Goal: Transaction & Acquisition: Purchase product/service

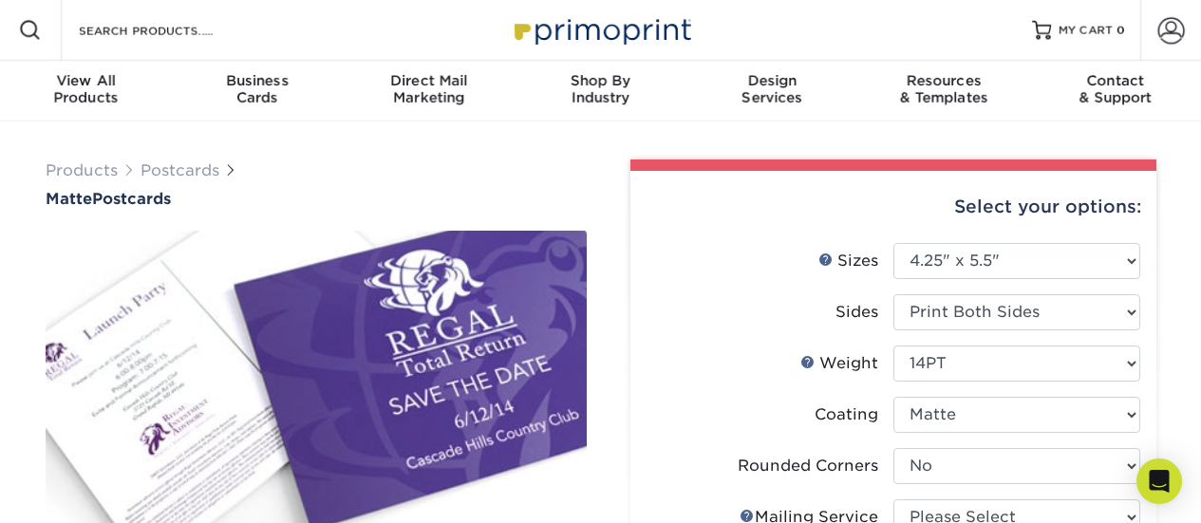
select select "4.25x5.50"
select select "0"
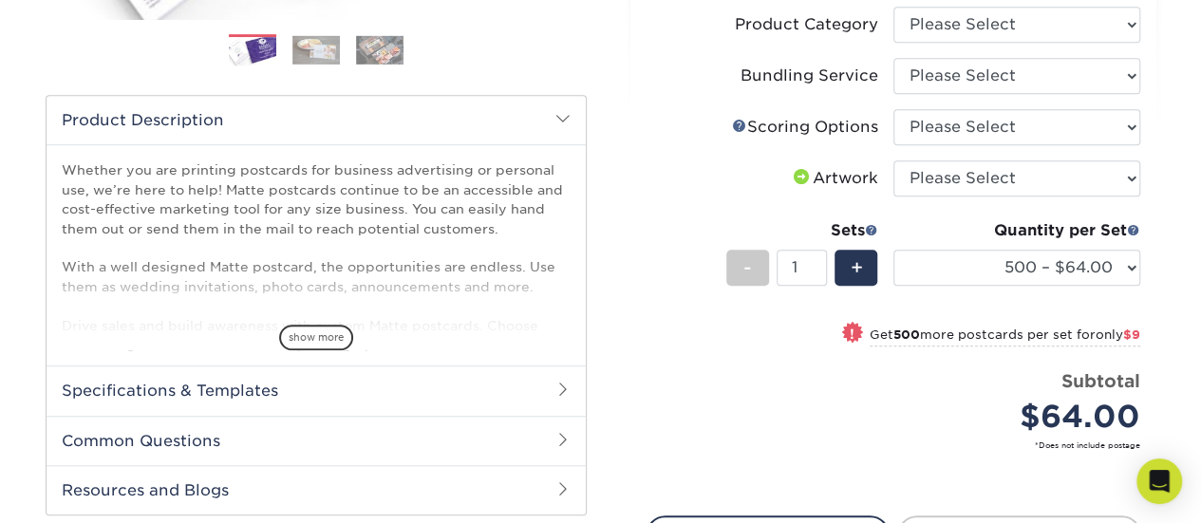
scroll to position [571, 0]
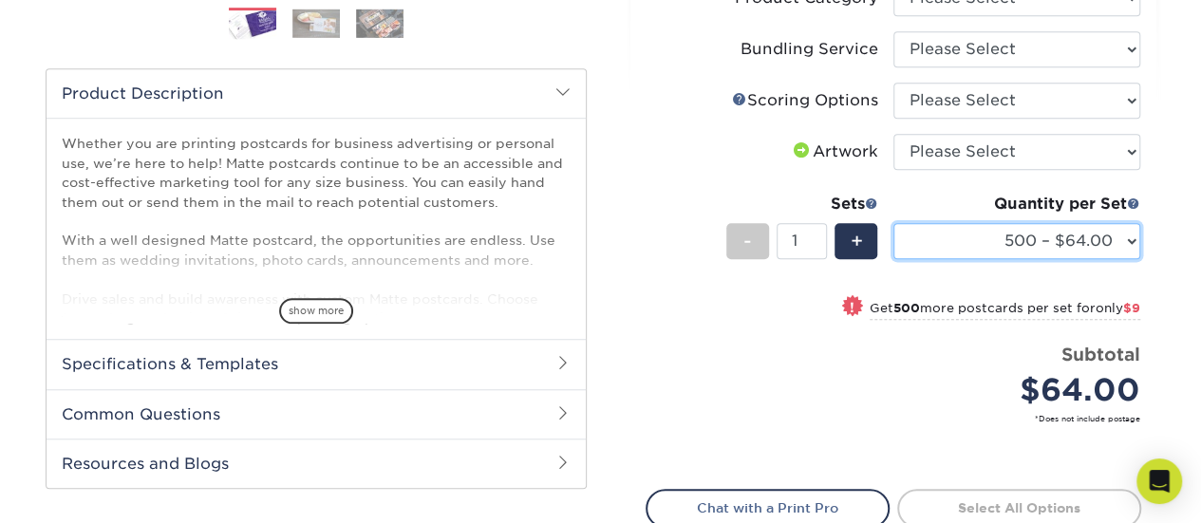
click at [1111, 239] on select "100 – $30.00 250 – $54.00 500 – $64.00 1000 – $73.00 2500 – $149.00 5000 – $222…" at bounding box center [1017, 241] width 247 height 36
select select "1000 – $73.00"
click at [894, 223] on select "100 – $30.00 250 – $54.00 500 – $64.00 1000 – $73.00 2500 – $149.00 5000 – $222…" at bounding box center [1017, 241] width 247 height 36
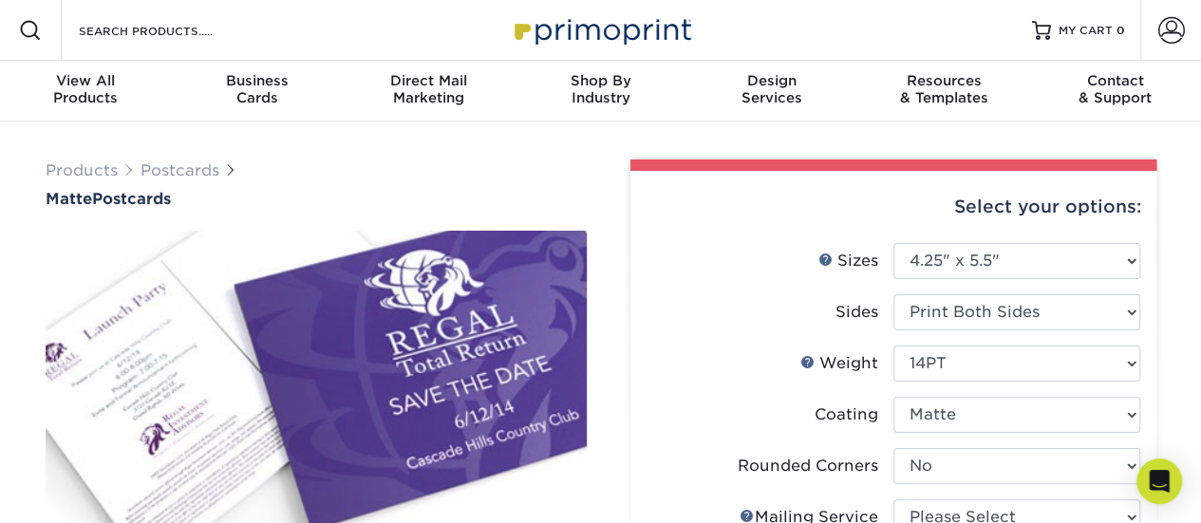
scroll to position [95, 0]
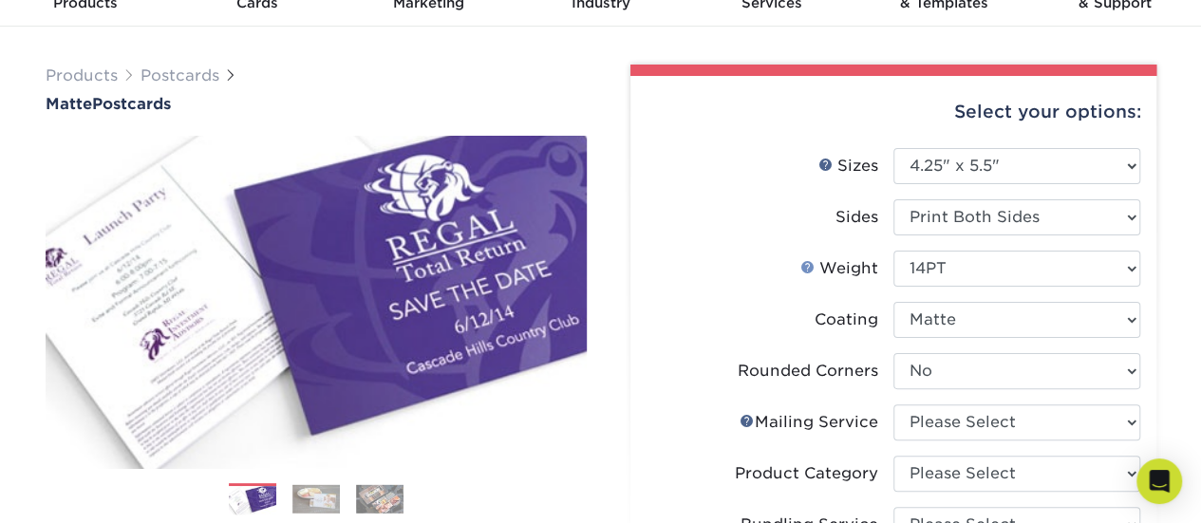
click at [814, 269] on link "Weight Help" at bounding box center [808, 266] width 15 height 15
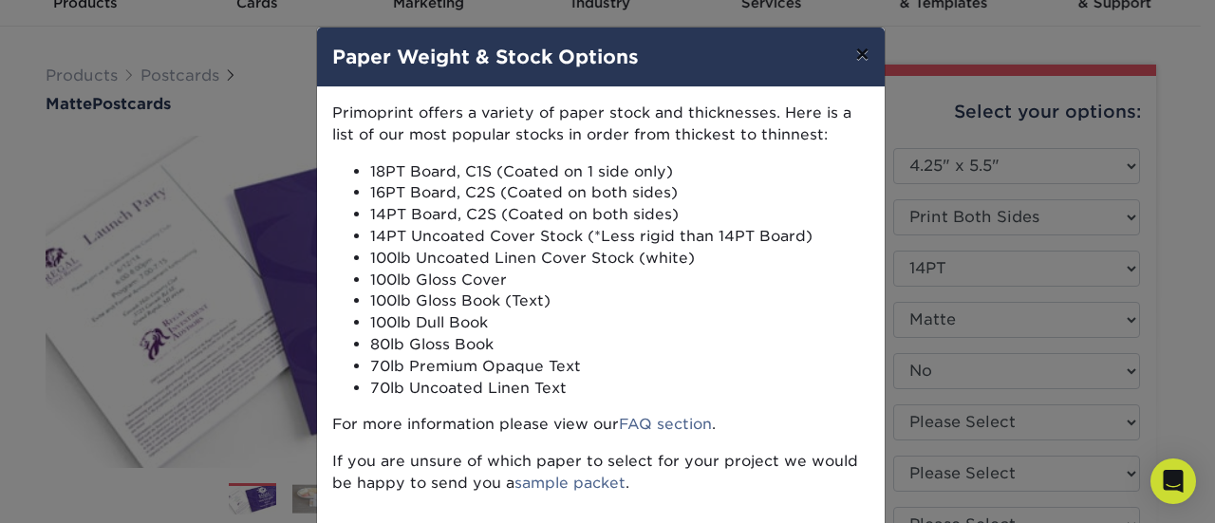
click at [866, 51] on button "×" at bounding box center [862, 54] width 44 height 53
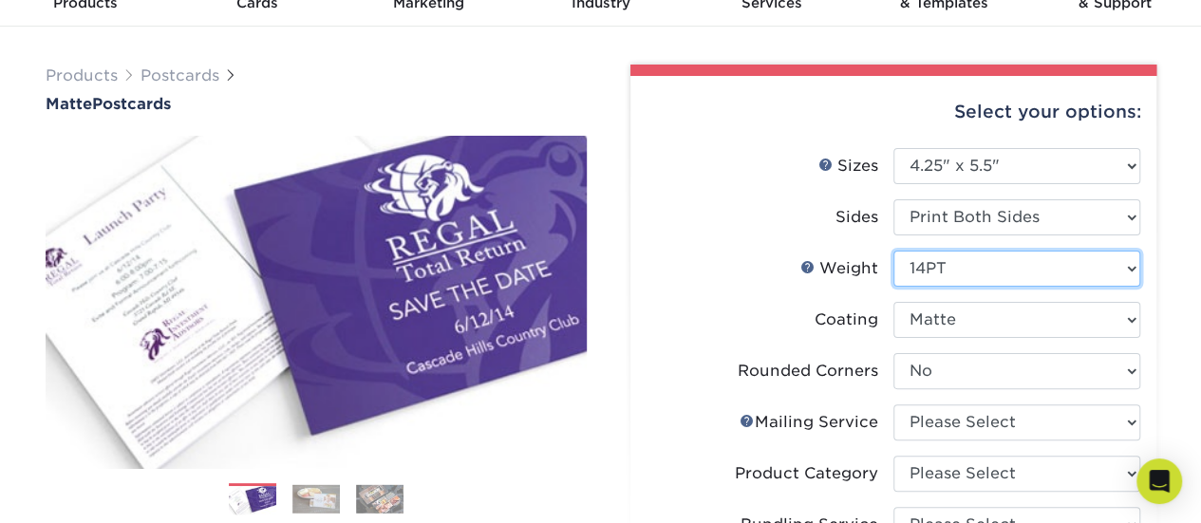
click at [984, 283] on select "Please Select 14PT 16PT" at bounding box center [1017, 269] width 247 height 36
select select "16PT"
click at [894, 251] on select "Please Select 14PT 16PT" at bounding box center [1017, 269] width 247 height 36
select select "-1"
select select
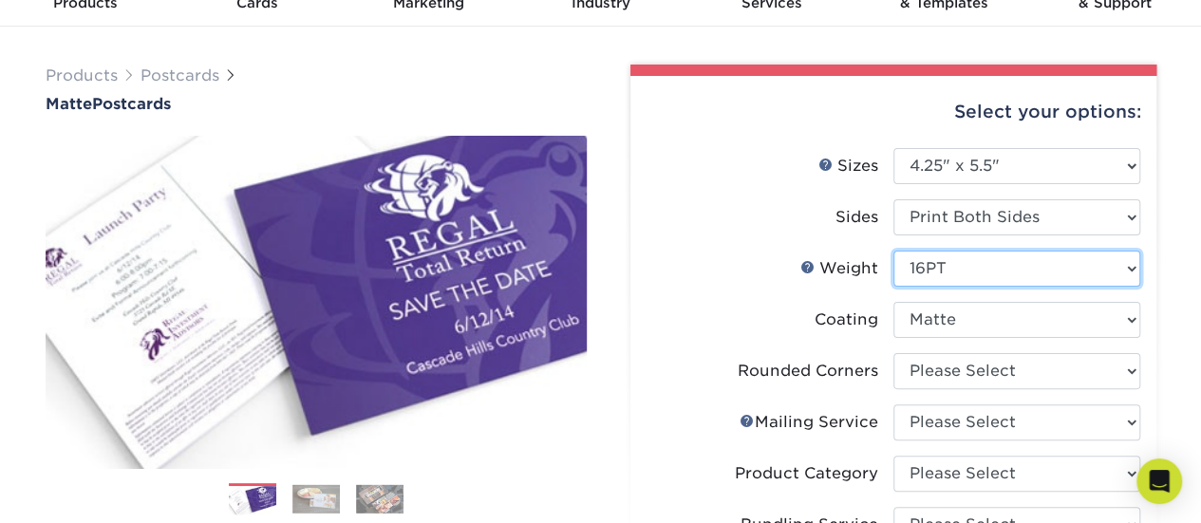
select select "-1"
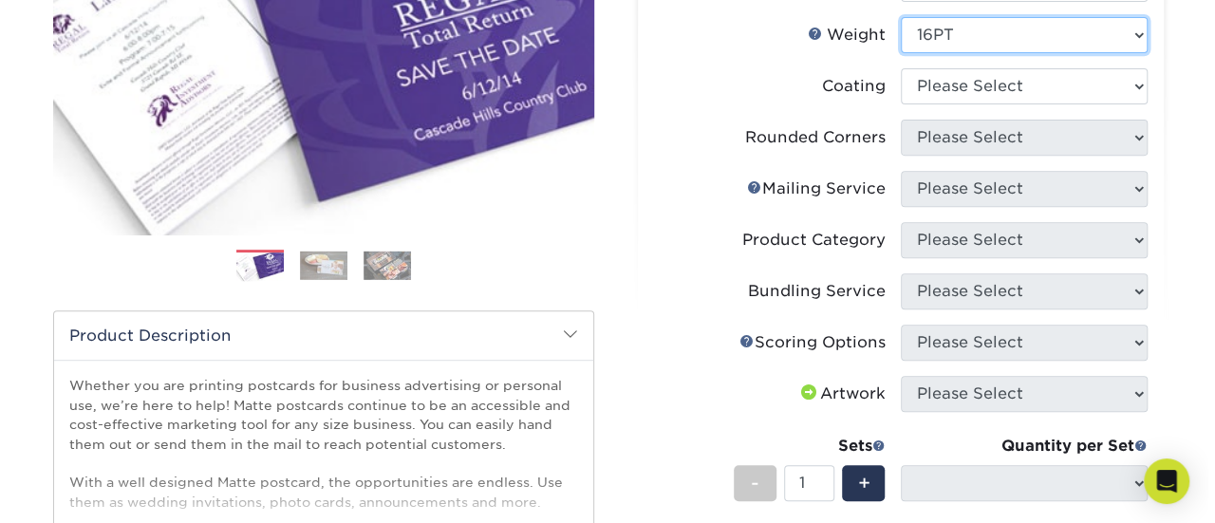
scroll to position [190, 0]
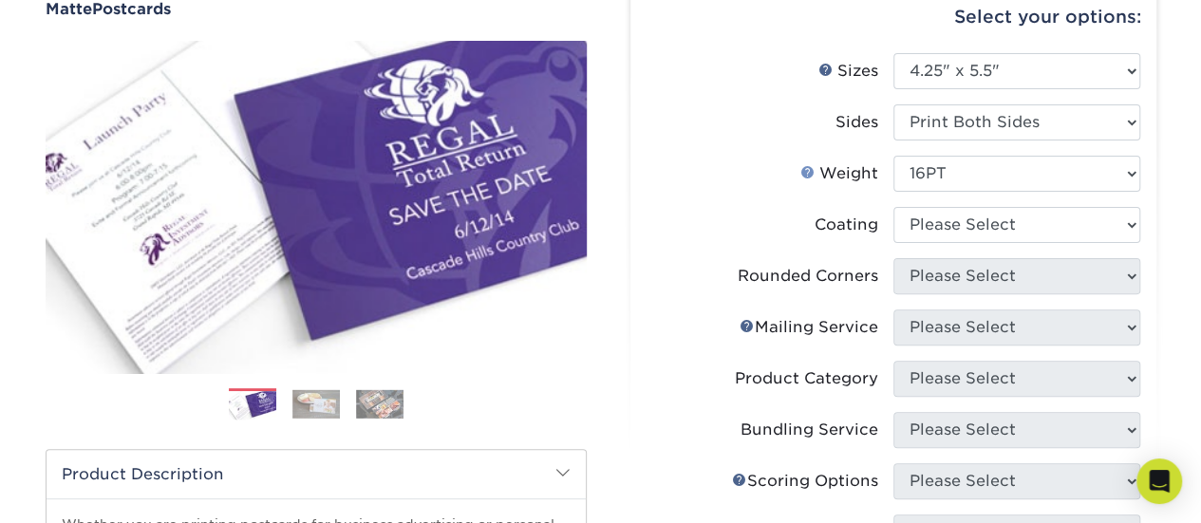
click at [806, 165] on link "Weight Help" at bounding box center [808, 171] width 15 height 15
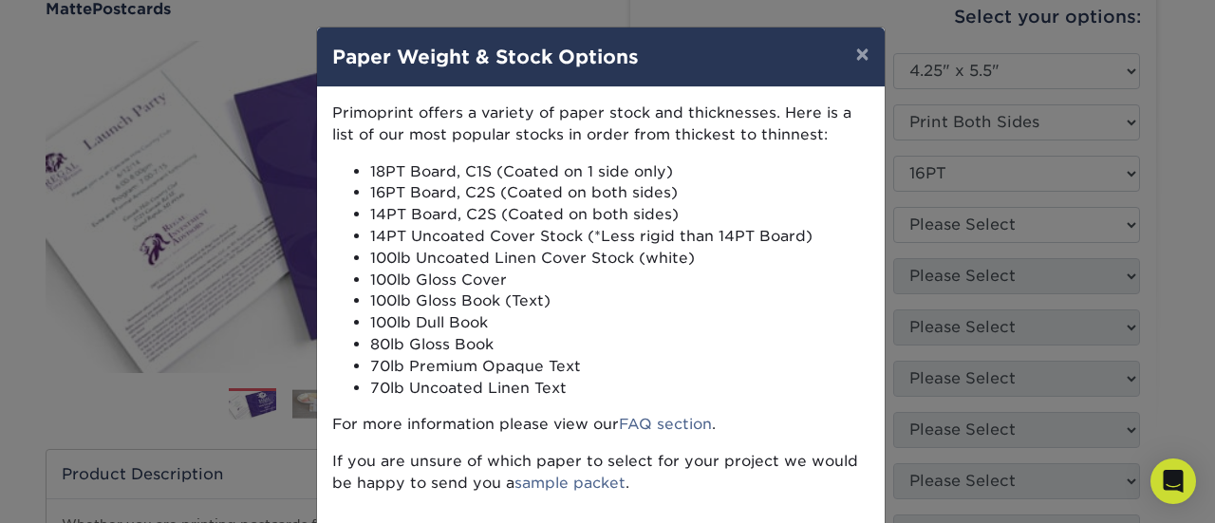
click at [1016, 187] on div "× Paper Weight & Stock Options Primoprint offers a variety of paper stock and t…" at bounding box center [607, 261] width 1215 height 523
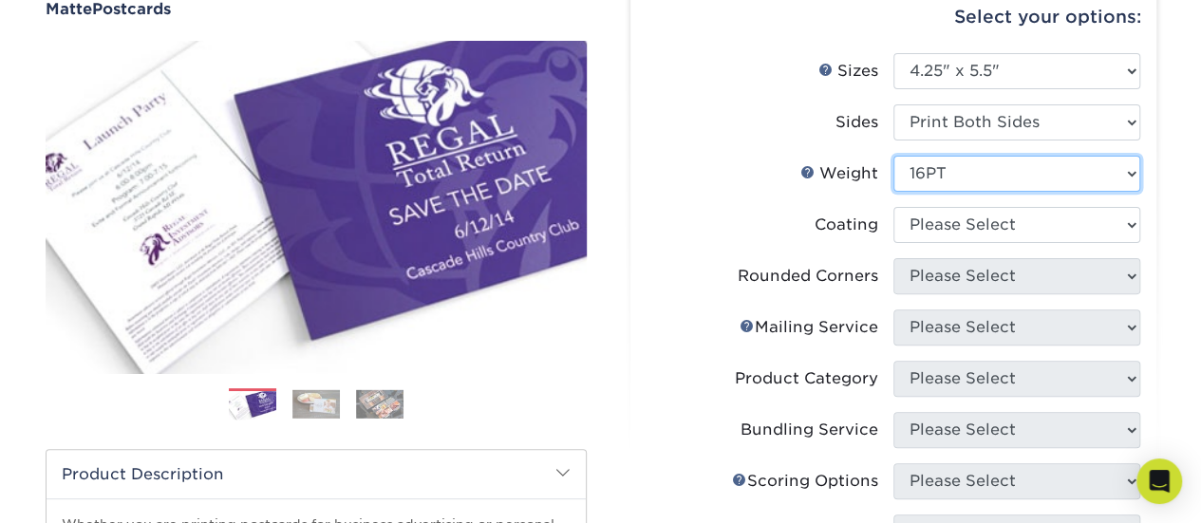
click at [929, 168] on select "Please Select 14PT 16PT" at bounding box center [1017, 174] width 247 height 36
select select "14PT"
click at [894, 156] on select "Please Select 14PT 16PT" at bounding box center [1017, 174] width 247 height 36
select select
click at [710, 233] on label "Coating" at bounding box center [770, 225] width 247 height 36
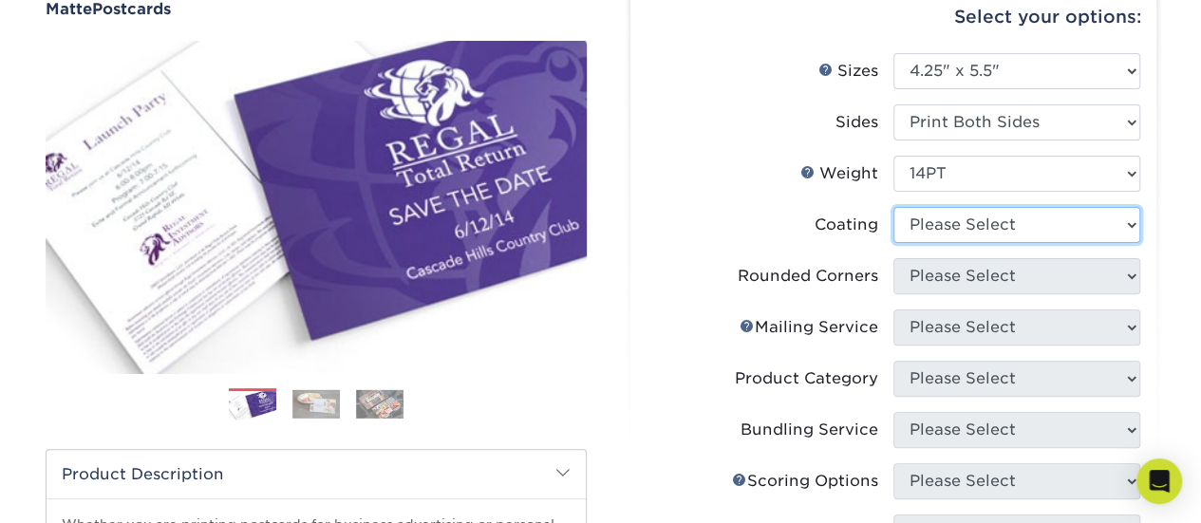
click at [957, 217] on select at bounding box center [1017, 225] width 247 height 36
select select "121bb7b5-3b4d-429f-bd8d-bbf80e953313"
click at [894, 207] on select at bounding box center [1017, 225] width 247 height 36
select select
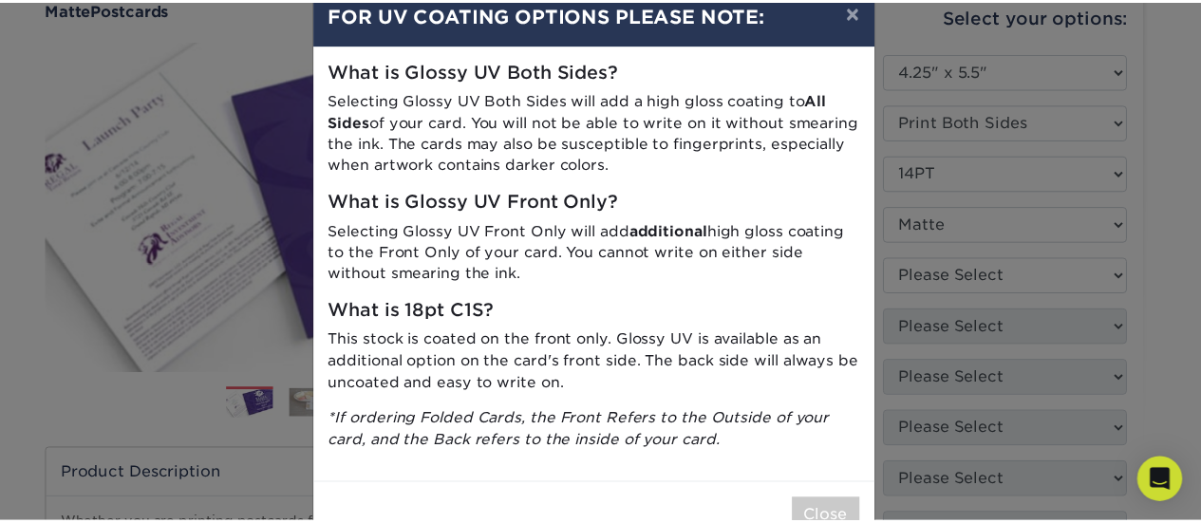
scroll to position [0, 0]
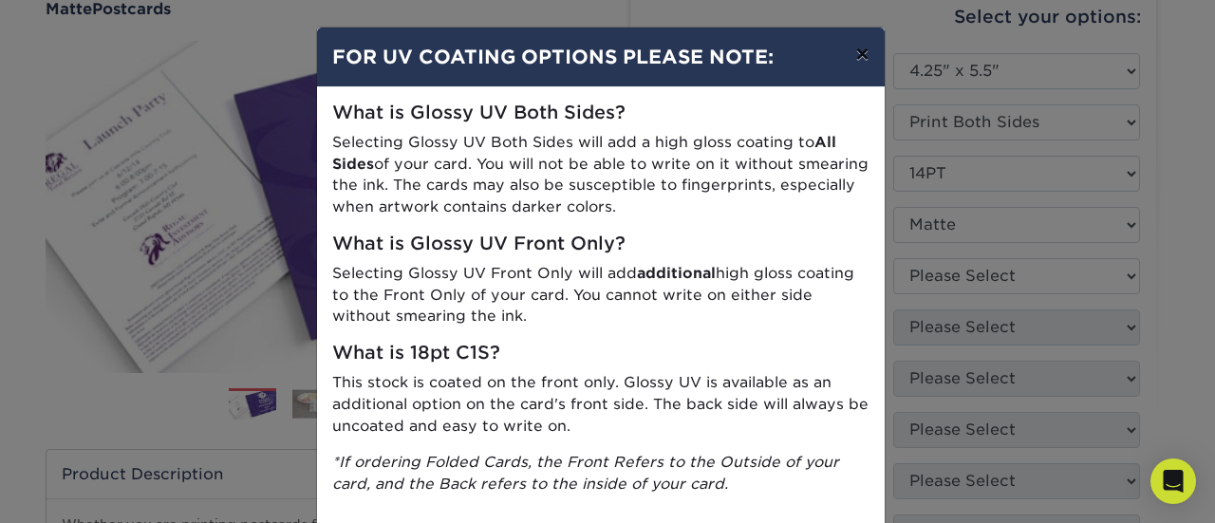
click at [847, 52] on button "×" at bounding box center [862, 54] width 44 height 53
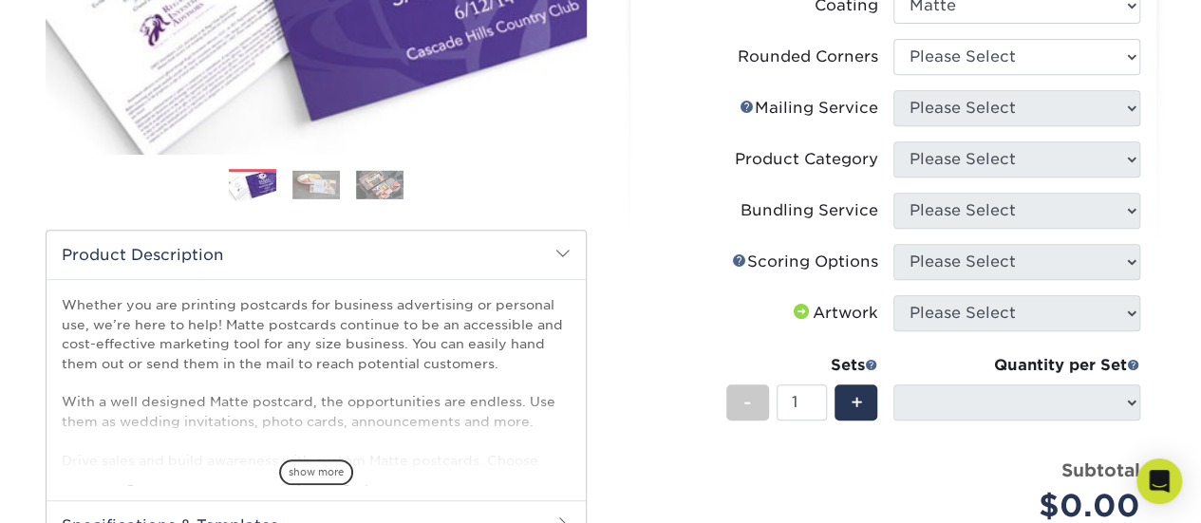
scroll to position [380, 0]
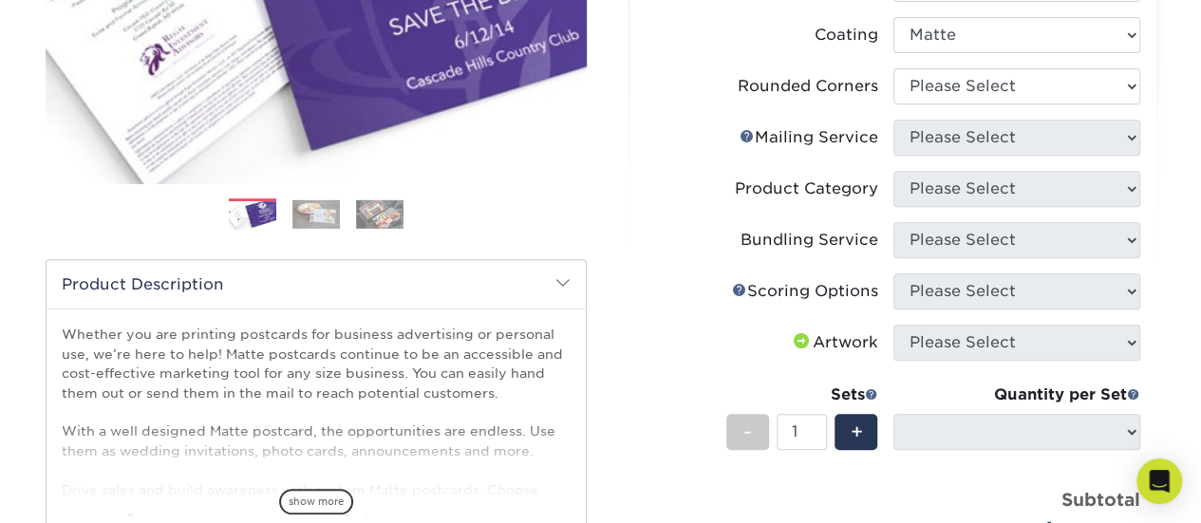
click at [801, 342] on span at bounding box center [801, 342] width 23 height 18
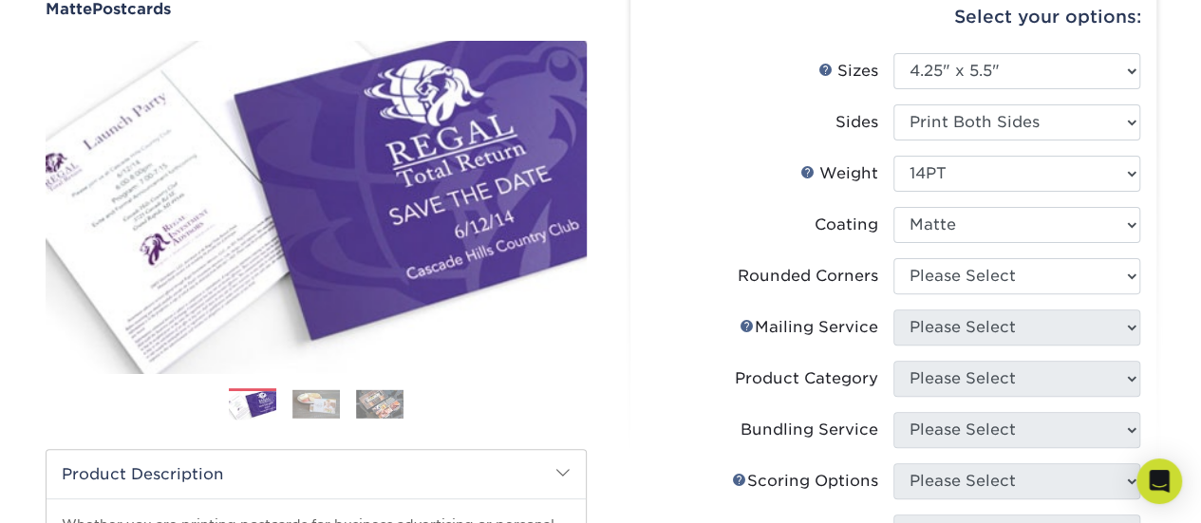
scroll to position [285, 0]
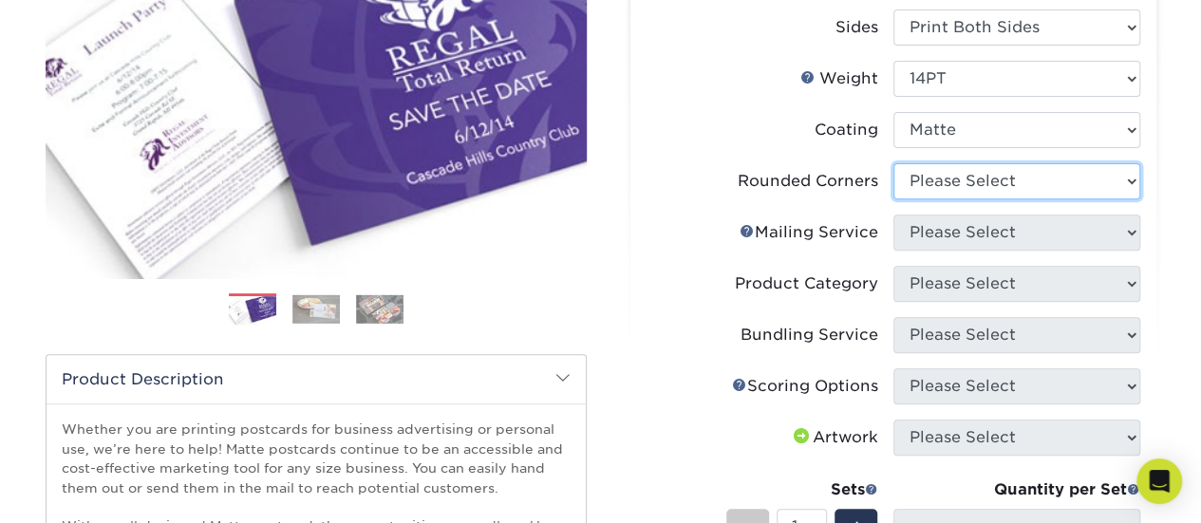
click at [1050, 177] on select "Please Select Yes - Round 4 Corners No" at bounding box center [1017, 181] width 247 height 36
select select "0"
click at [894, 163] on select "Please Select Yes - Round 4 Corners No" at bounding box center [1017, 181] width 247 height 36
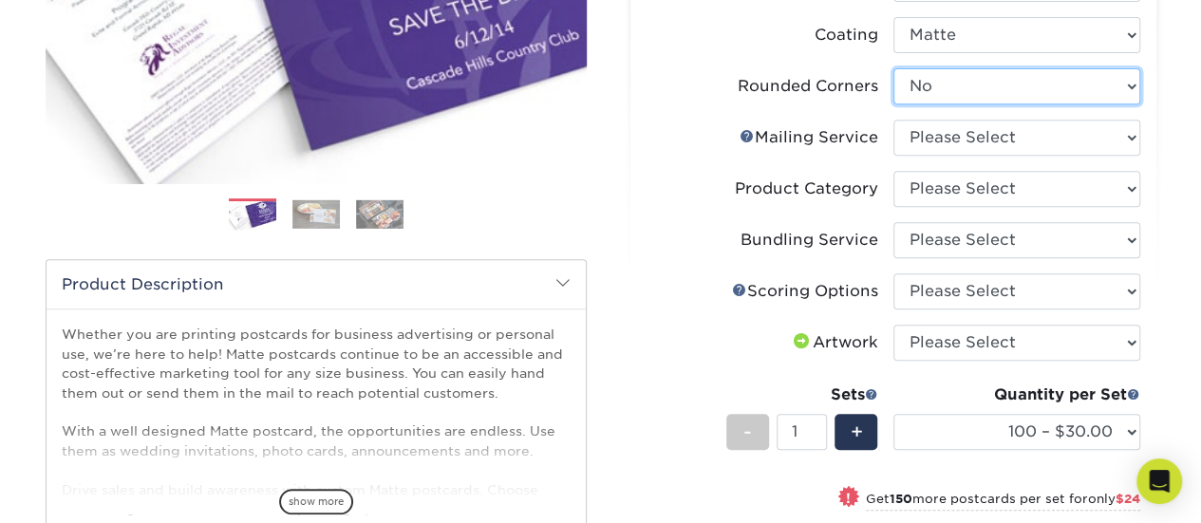
scroll to position [475, 0]
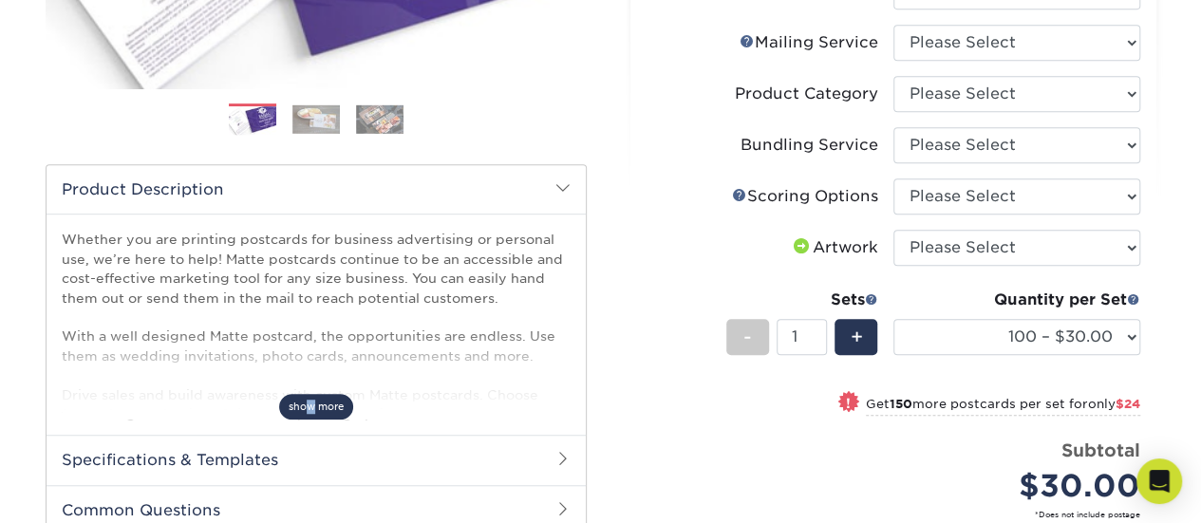
click at [310, 406] on span "show more" at bounding box center [316, 407] width 74 height 26
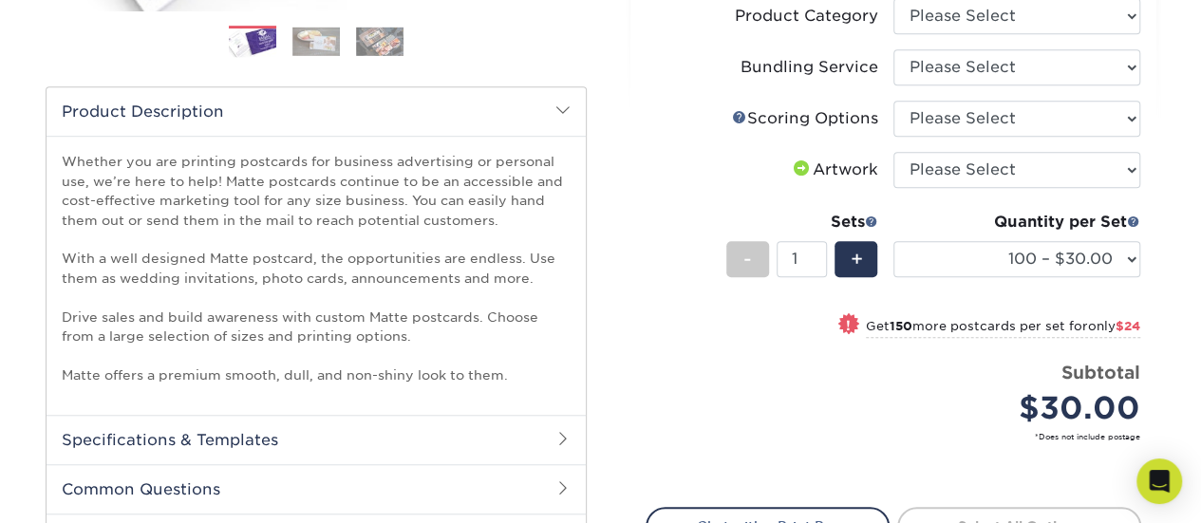
scroll to position [570, 0]
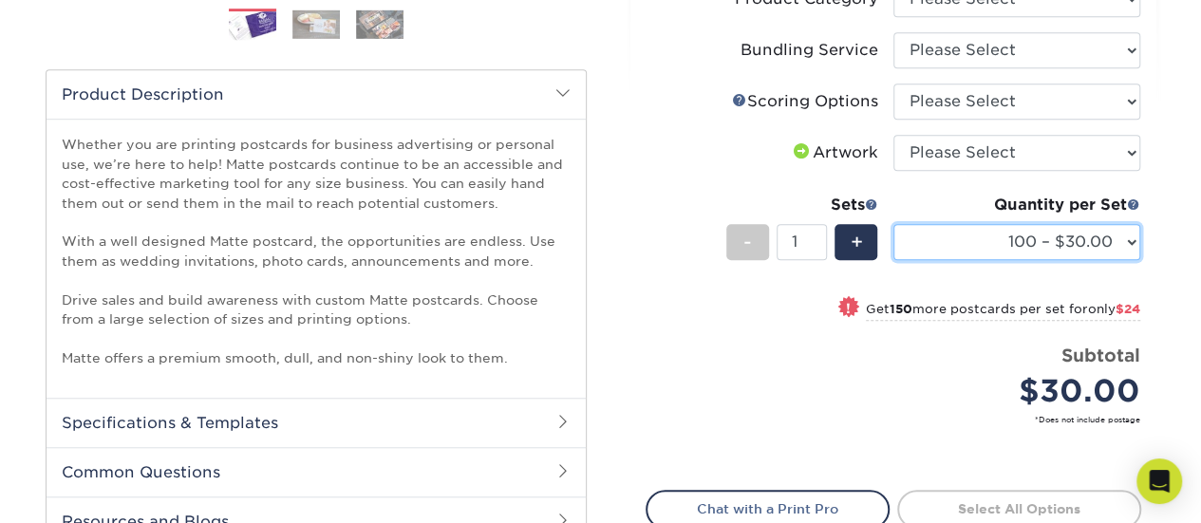
click at [1083, 233] on select "100 – $30.00 250 – $54.00 500 – $64.00 1000 – $73.00 2500 – $149.00 5000 – $222…" at bounding box center [1017, 242] width 247 height 36
click at [894, 224] on select "100 – $30.00 250 – $54.00 500 – $64.00 1000 – $73.00 2500 – $149.00 5000 – $222…" at bounding box center [1017, 242] width 247 height 36
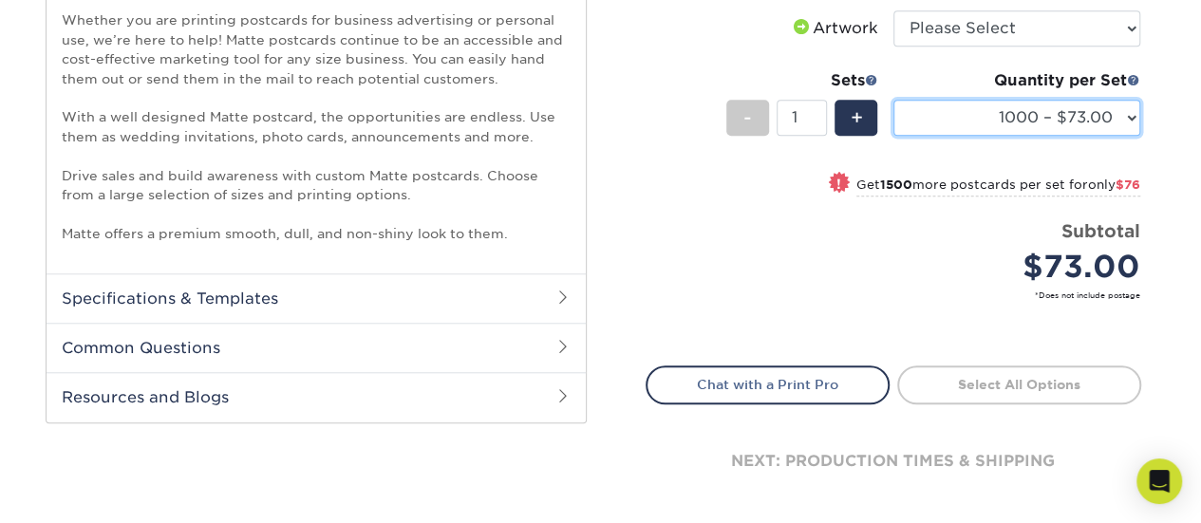
scroll to position [665, 0]
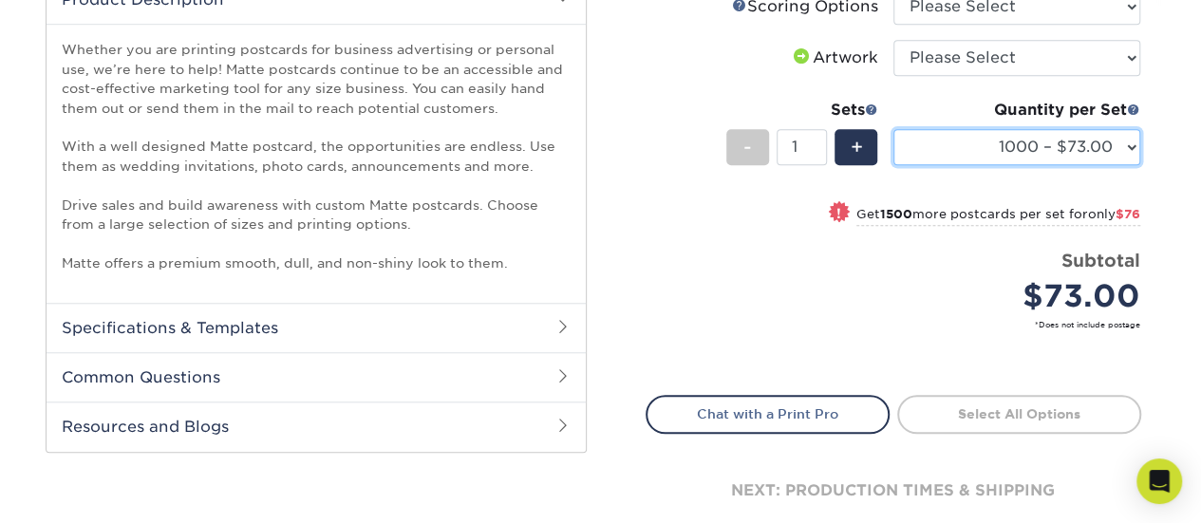
click at [1081, 145] on select "100 – $30.00 250 – $54.00 500 – $64.00 1000 – $73.00 2500 – $149.00 5000 – $222…" at bounding box center [1017, 147] width 247 height 36
click at [770, 322] on small "*Does not include postage" at bounding box center [901, 324] width 480 height 11
click at [841, 214] on span at bounding box center [839, 211] width 27 height 27
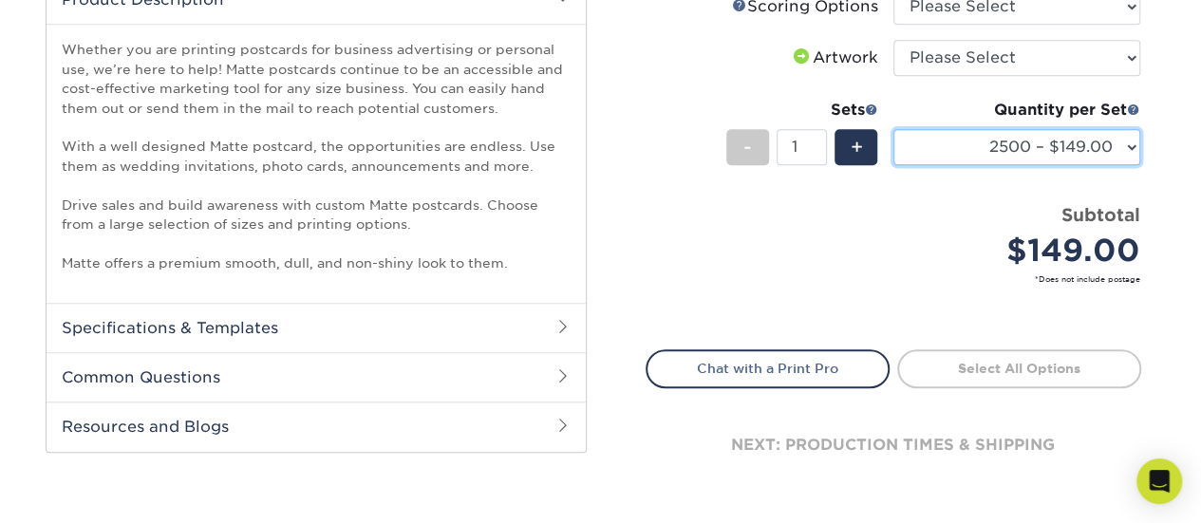
click at [1077, 148] on select "100 – $30.00 250 – $54.00 500 – $64.00 1000 – $73.00 2500 – $149.00 5000 – $222…" at bounding box center [1017, 147] width 247 height 36
select select "1000 – $73.00"
click at [894, 129] on select "100 – $30.00 250 – $54.00 500 – $64.00 1000 – $73.00 2500 – $149.00 5000 – $222…" at bounding box center [1017, 147] width 247 height 36
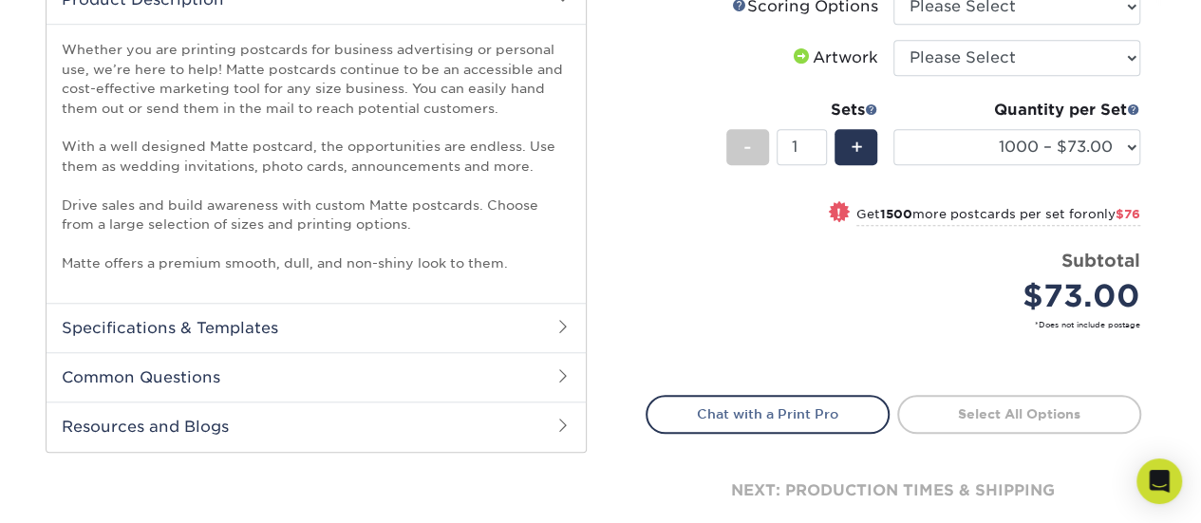
click at [751, 320] on small "*Does not include postage" at bounding box center [901, 324] width 480 height 11
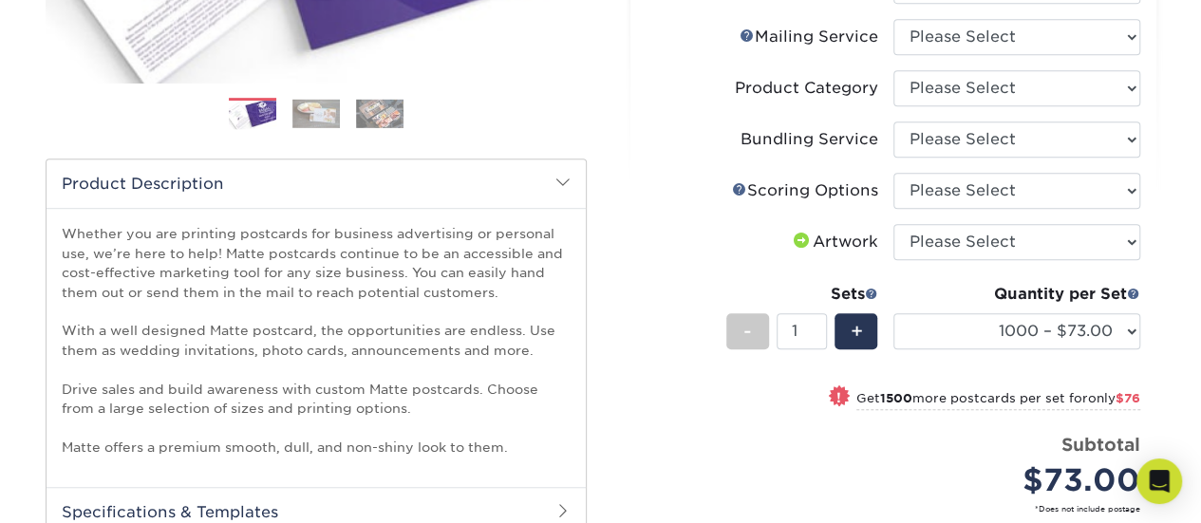
scroll to position [475, 0]
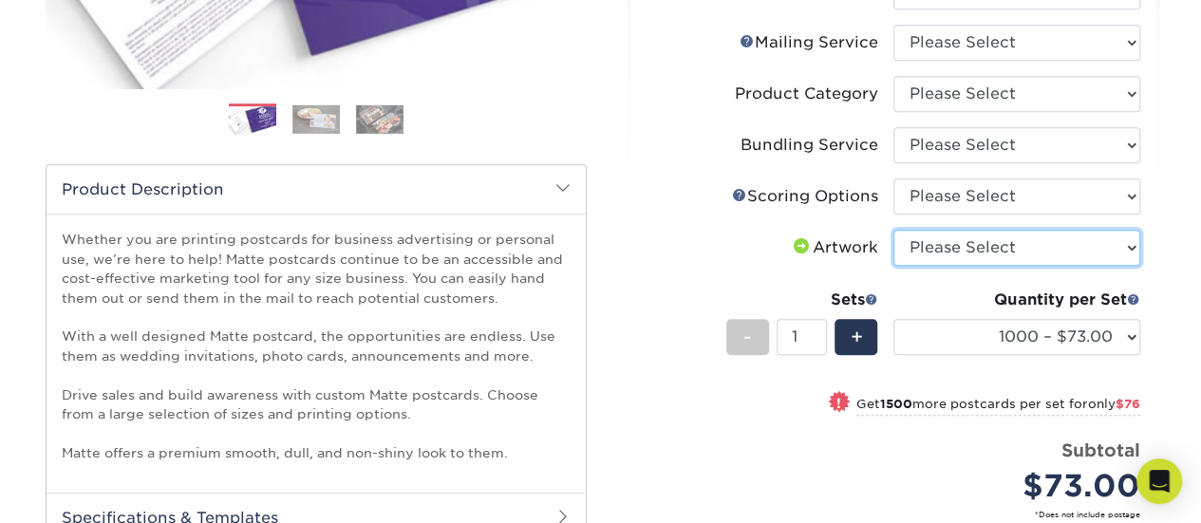
click at [980, 242] on select "Please Select I will upload files I need a design - $150" at bounding box center [1017, 248] width 247 height 36
select select "upload"
click at [894, 230] on select "Please Select I will upload files I need a design - $150" at bounding box center [1017, 248] width 247 height 36
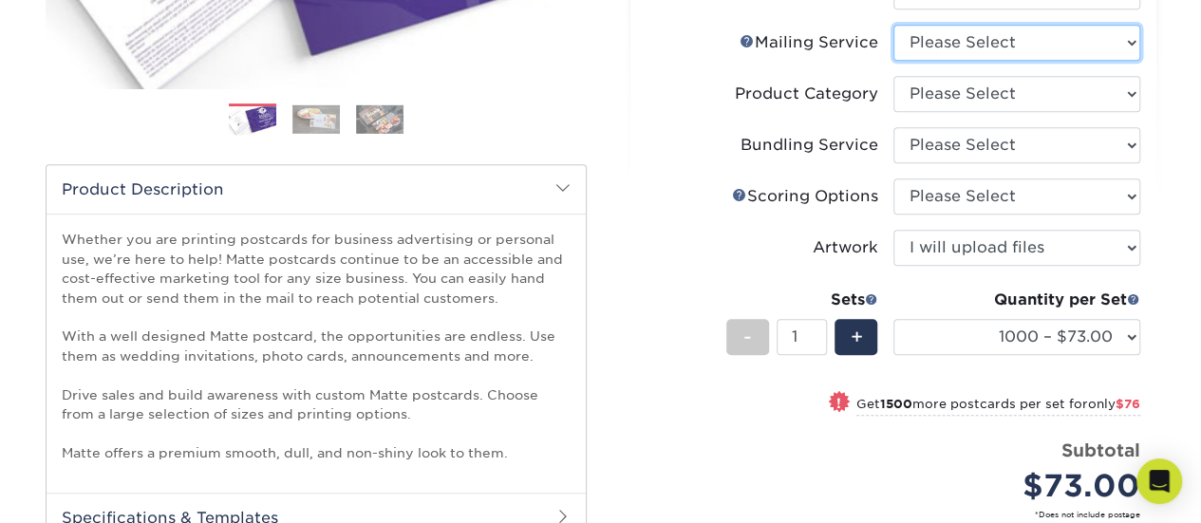
click at [996, 43] on select "Please Select No Direct Mailing Service No, I will mail/stamp/imprint Direct Ma…" at bounding box center [1017, 43] width 247 height 36
select select "3e5e9bdd-d78a-4c28-a41d-fe1407925ca6"
click at [894, 25] on select "Please Select No Direct Mailing Service No, I will mail/stamp/imprint Direct Ma…" at bounding box center [1017, 43] width 247 height 36
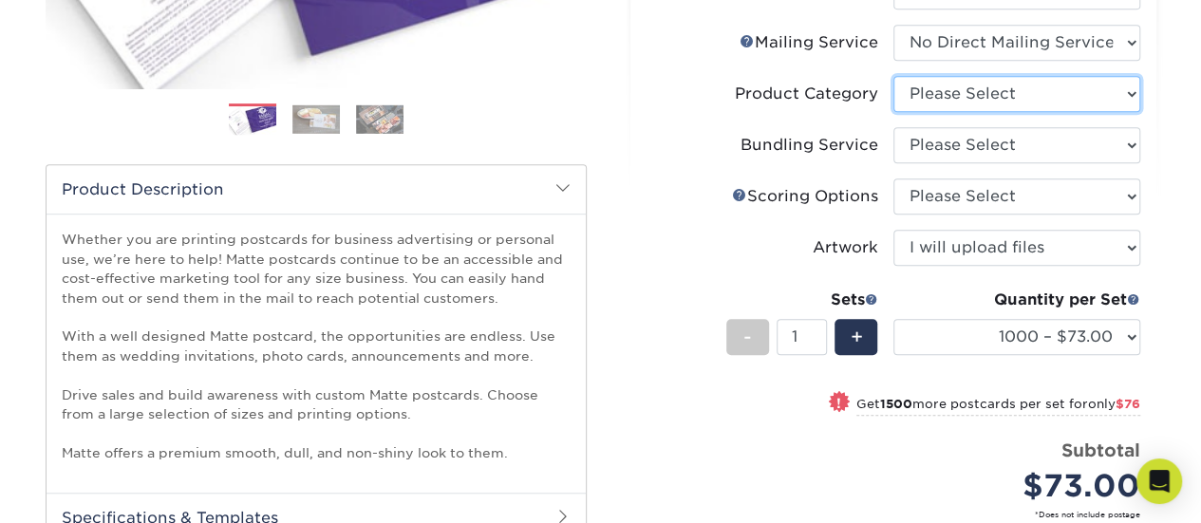
click at [978, 96] on select "Please Select Postcards" at bounding box center [1017, 94] width 247 height 36
select select "9b7272e0-d6c8-4c3c-8e97-d3a1bcdab858"
click at [894, 76] on select "Please Select Postcards" at bounding box center [1017, 94] width 247 height 36
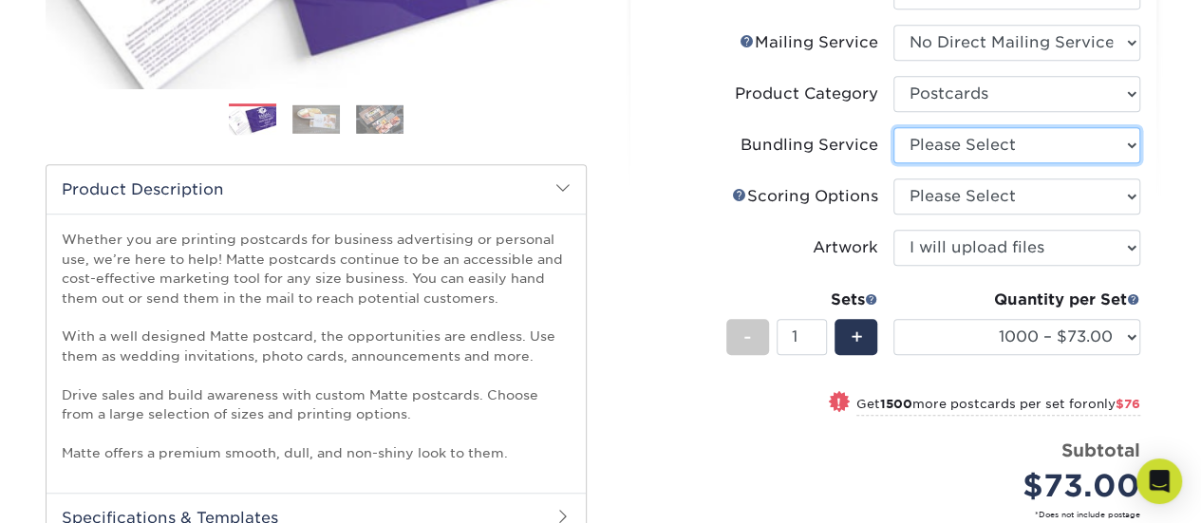
click at [947, 141] on select "Please Select No Bundling Services Yes, Bundles of 50 (+2 Days) Yes, Bundles of…" at bounding box center [1017, 145] width 247 height 36
select select "58689abb-25c0-461c-a4c3-a80b627d6649"
click at [894, 127] on select "Please Select No Bundling Services Yes, Bundles of 50 (+2 Days) Yes, Bundles of…" at bounding box center [1017, 145] width 247 height 36
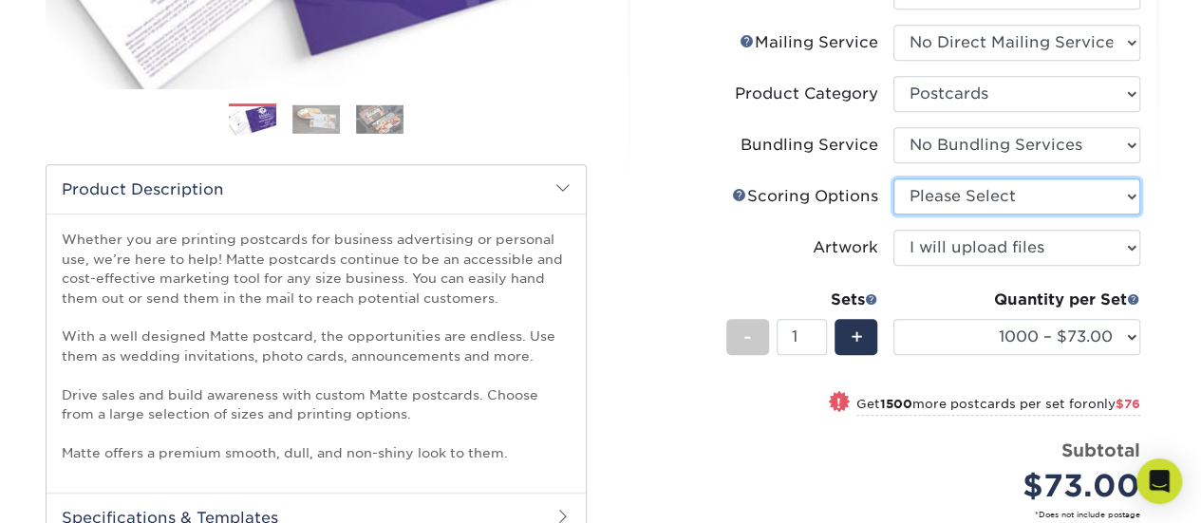
click at [958, 197] on select "Please Select No Scoring One Score Score in Half" at bounding box center [1017, 197] width 247 height 36
select select "16ebe401-5398-422d-8cb0-f3adbb82deb5"
click at [894, 179] on select "Please Select No Scoring One Score Score in Half" at bounding box center [1017, 197] width 247 height 36
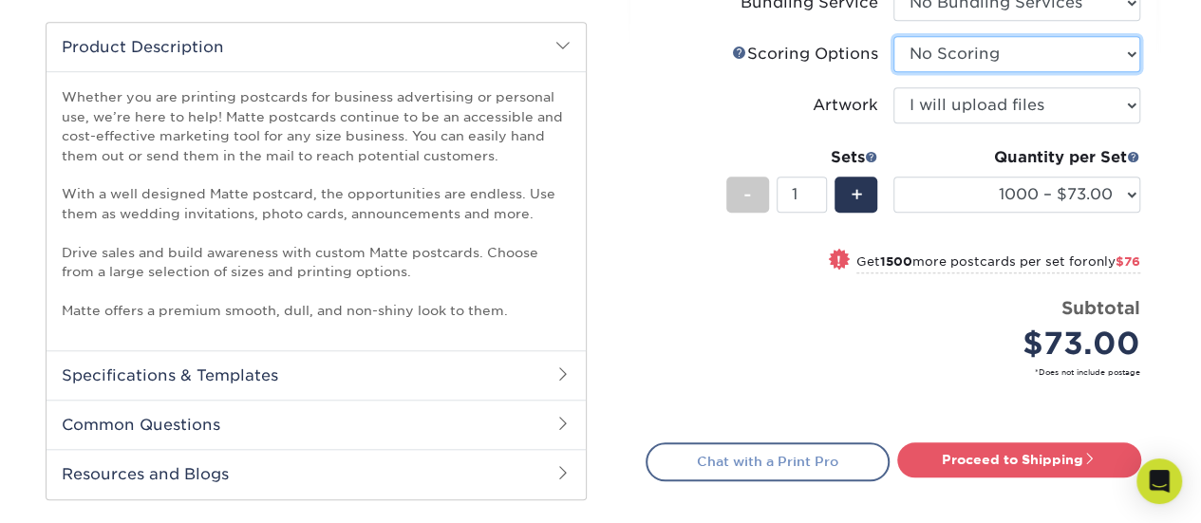
scroll to position [665, 0]
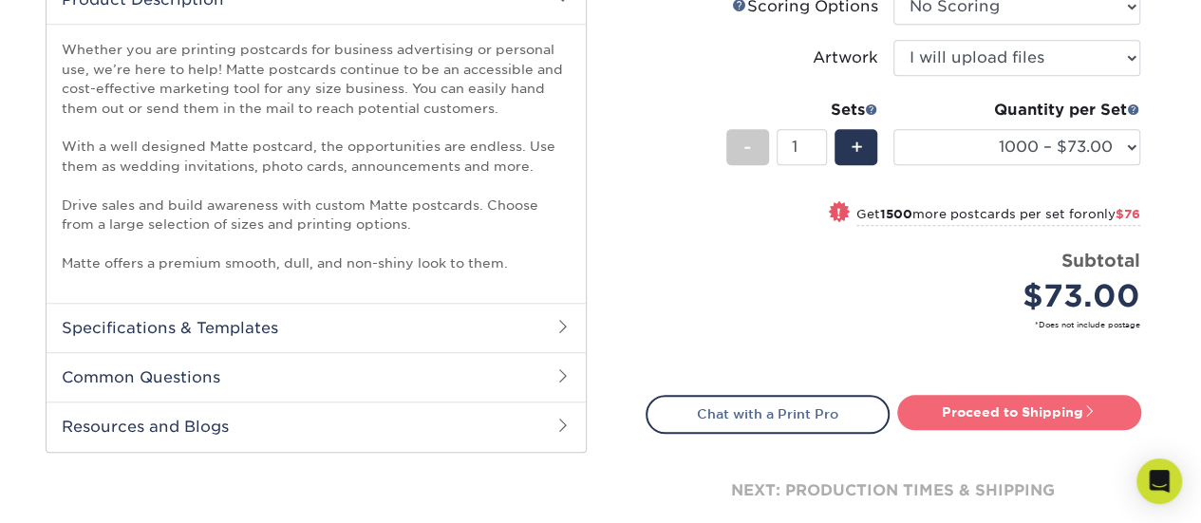
click at [982, 405] on link "Proceed to Shipping" at bounding box center [1019, 412] width 244 height 34
type input "Set 1"
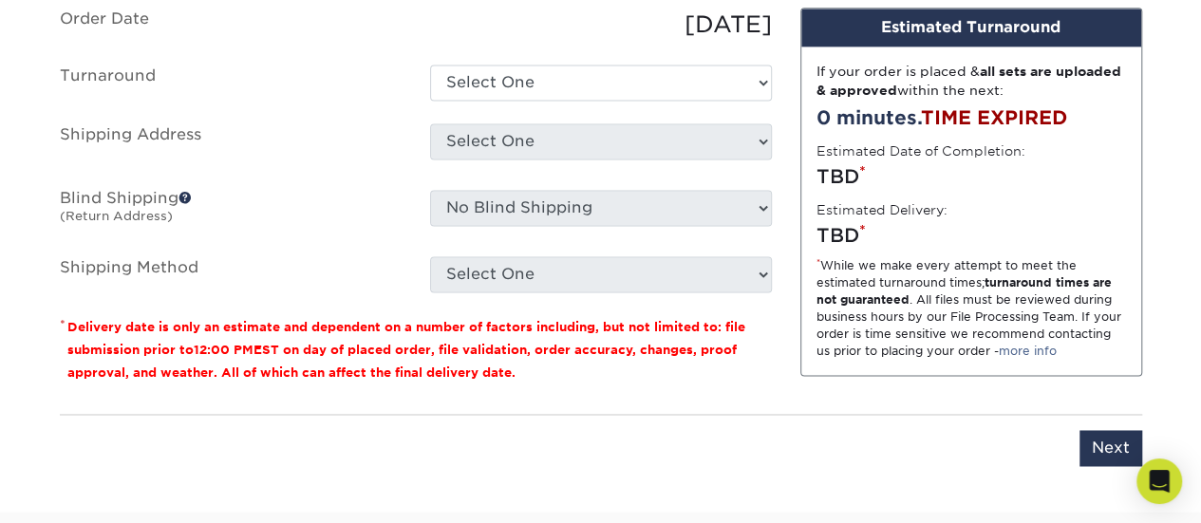
scroll to position [1111, 0]
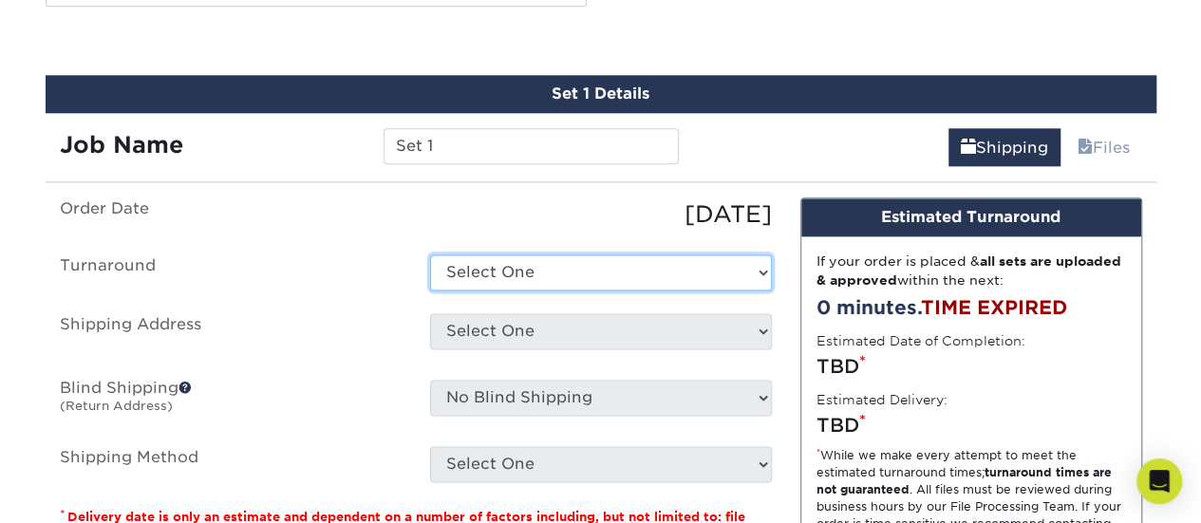
click at [501, 273] on select "Select One 2-4 Business Days 2 Day Next Business Day" at bounding box center [601, 272] width 342 height 36
click at [296, 337] on label "Shipping Address" at bounding box center [231, 335] width 370 height 44
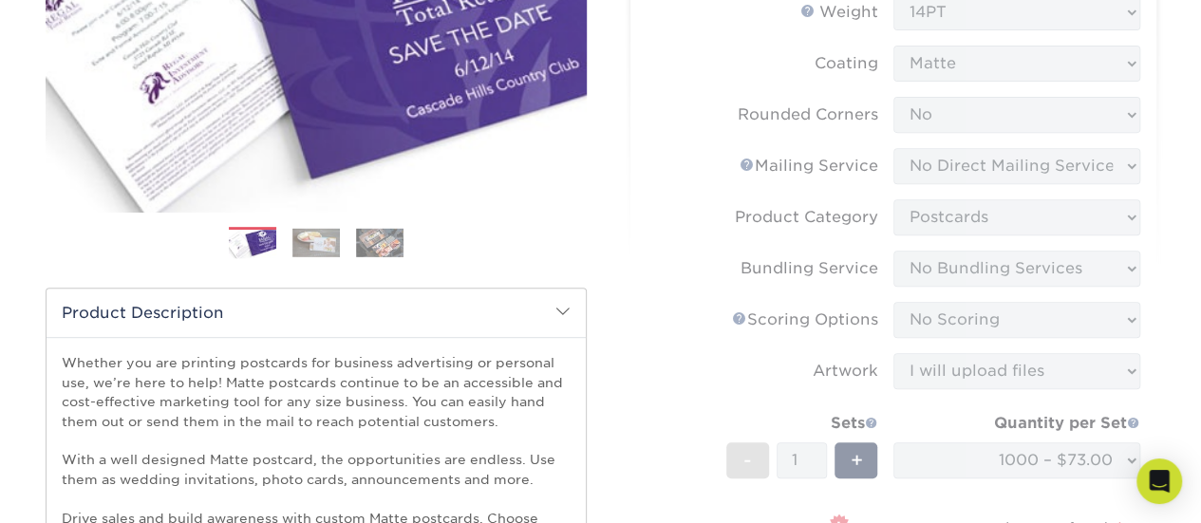
scroll to position [0, 0]
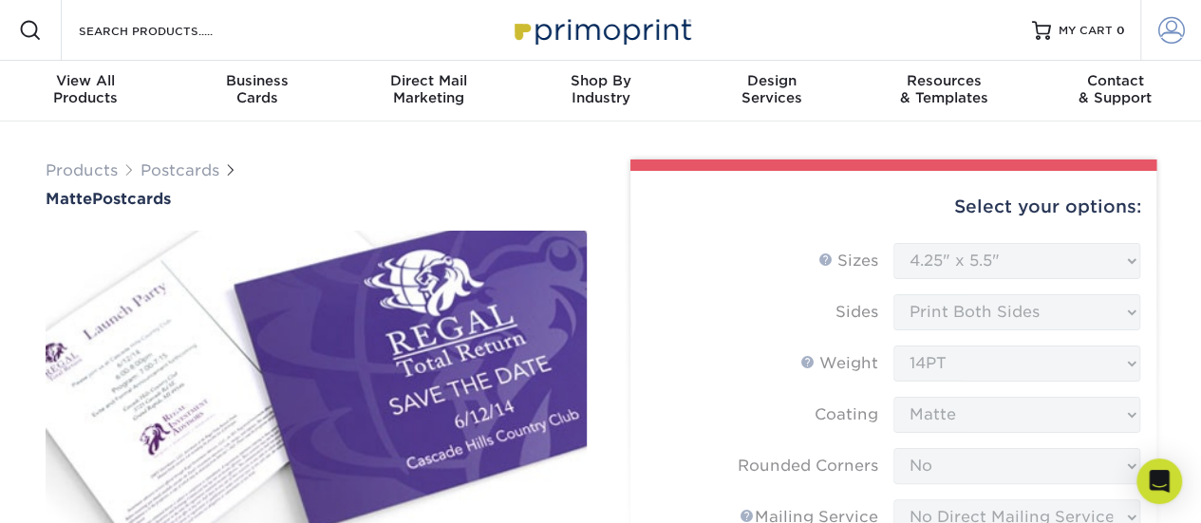
click at [1168, 29] on span at bounding box center [1172, 30] width 27 height 27
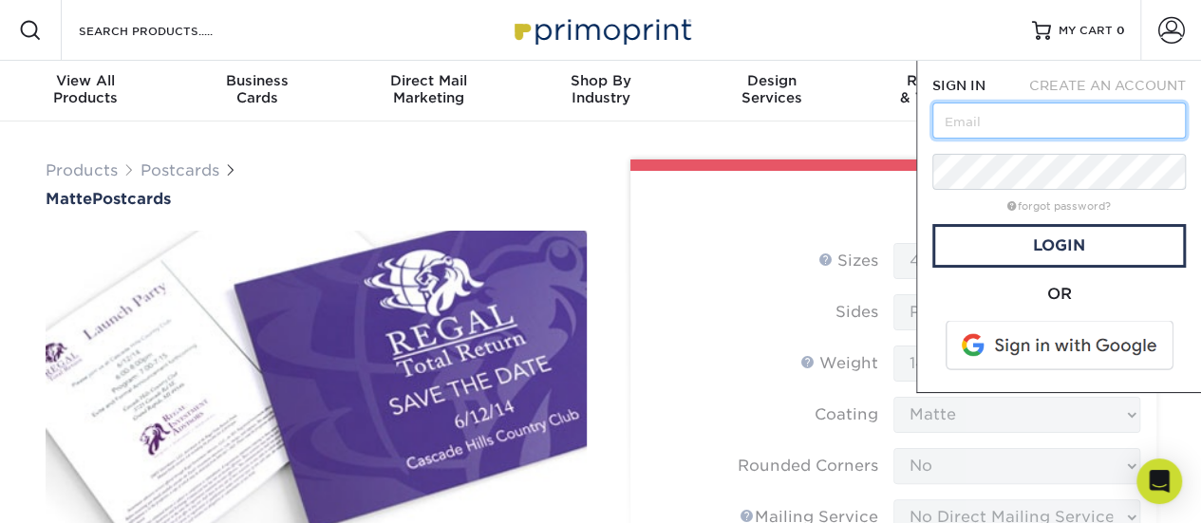
click at [989, 133] on input "text" at bounding box center [1060, 121] width 254 height 36
click at [1004, 129] on input "text" at bounding box center [1060, 121] width 254 height 36
type input "s"
type input "[EMAIL_ADDRESS][DOMAIN_NAME]"
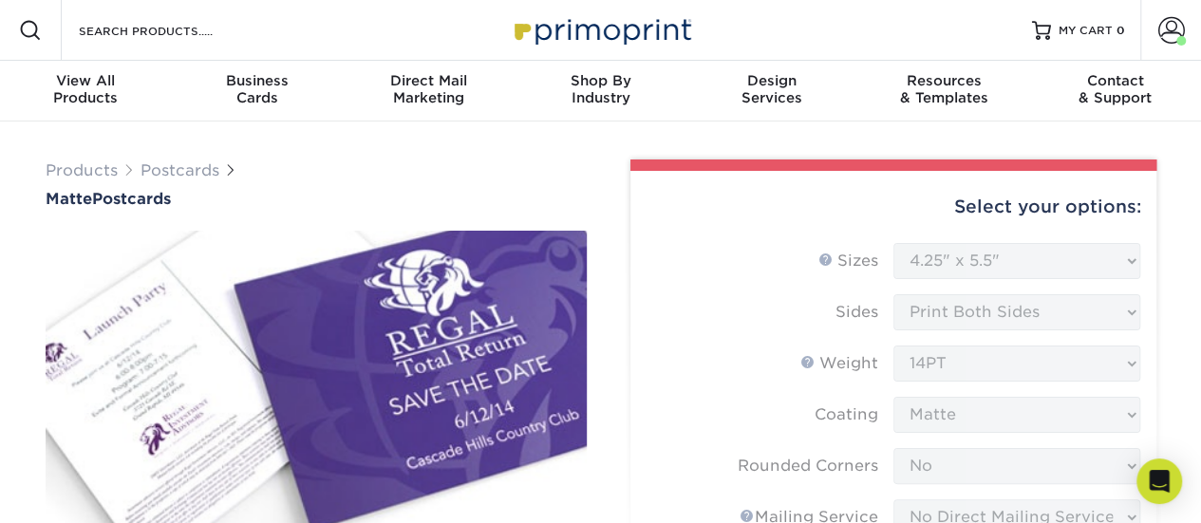
scroll to position [0, 0]
click at [1177, 39] on span at bounding box center [1181, 40] width 9 height 9
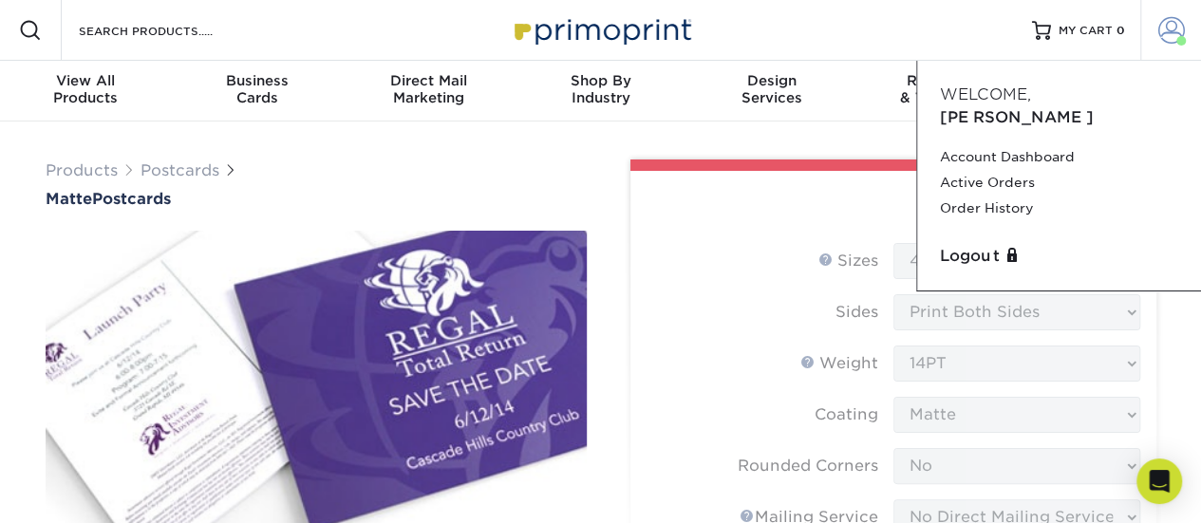
click at [1177, 39] on span at bounding box center [1181, 40] width 9 height 9
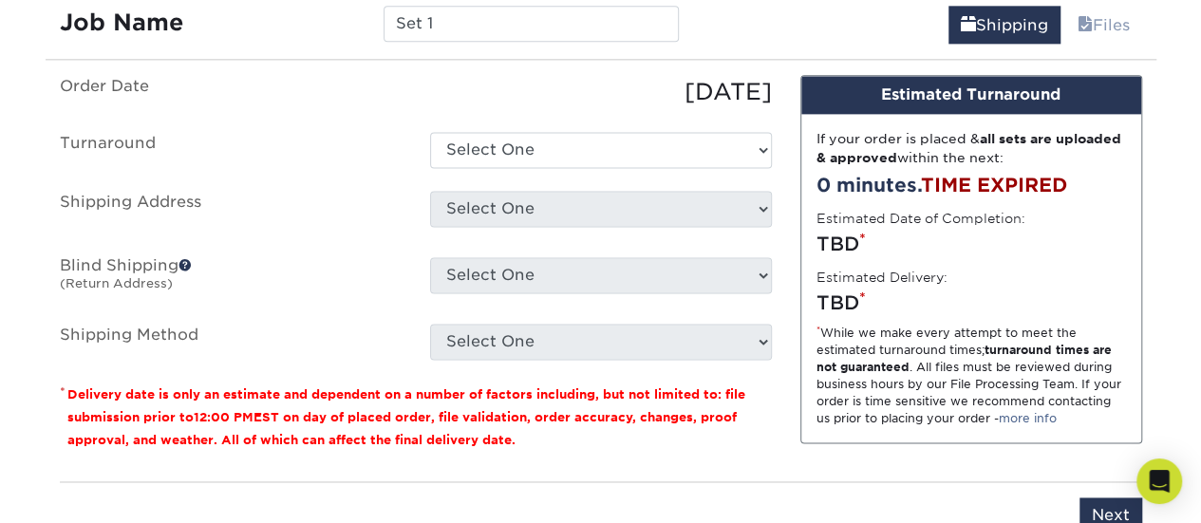
scroll to position [1234, 0]
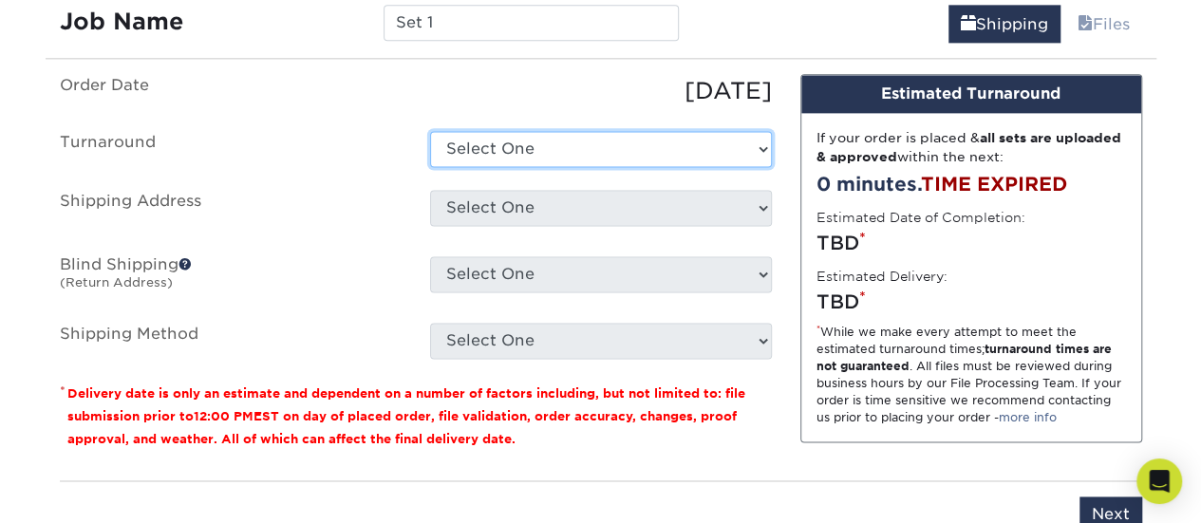
click at [575, 138] on select "Select One 2-4 Business Days 2 Day Next Business Day" at bounding box center [601, 149] width 342 height 36
select select "34fab478-6b2e-42a9-b9dd-8a86465ec859"
click at [430, 131] on select "Select One 2-4 Business Days 2 Day Next Business Day" at bounding box center [601, 149] width 342 height 36
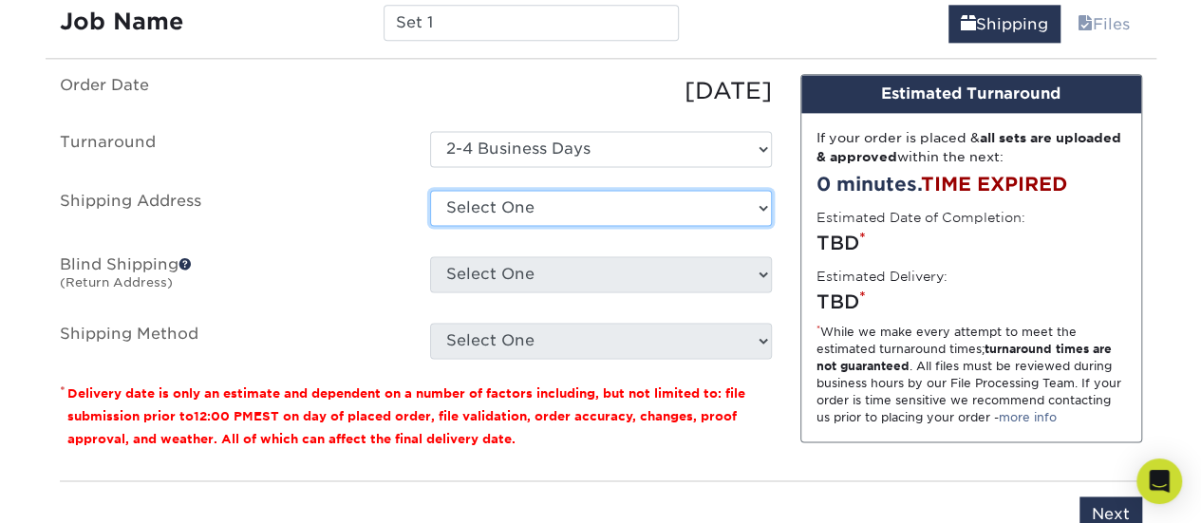
click at [506, 202] on select "Select One [STREET_ADDRESS] + Add New Address" at bounding box center [601, 208] width 342 height 36
select select "121363"
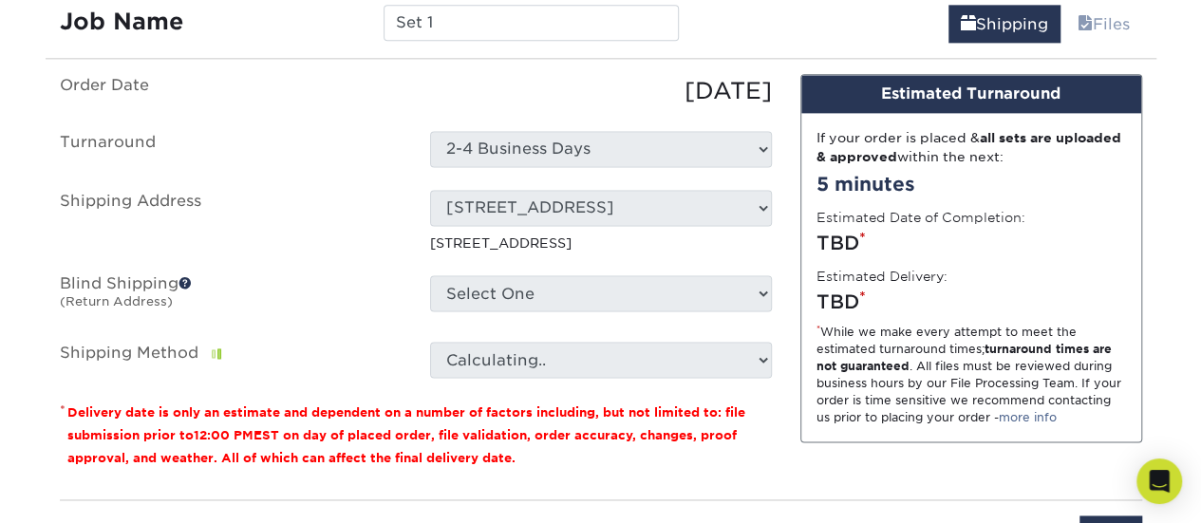
click at [187, 278] on span at bounding box center [185, 282] width 13 height 13
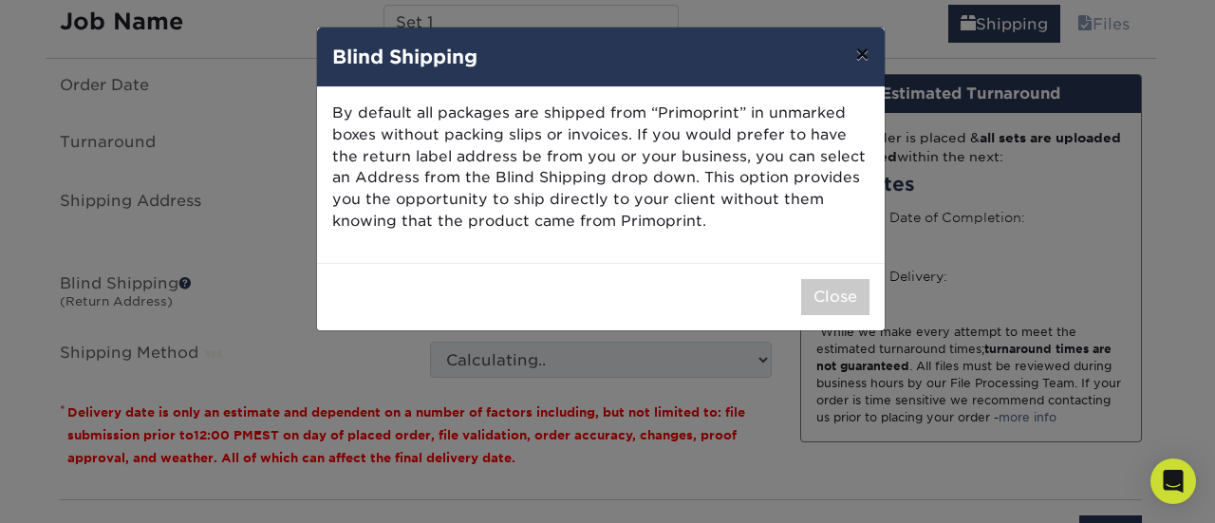
click at [865, 55] on button "×" at bounding box center [862, 54] width 44 height 53
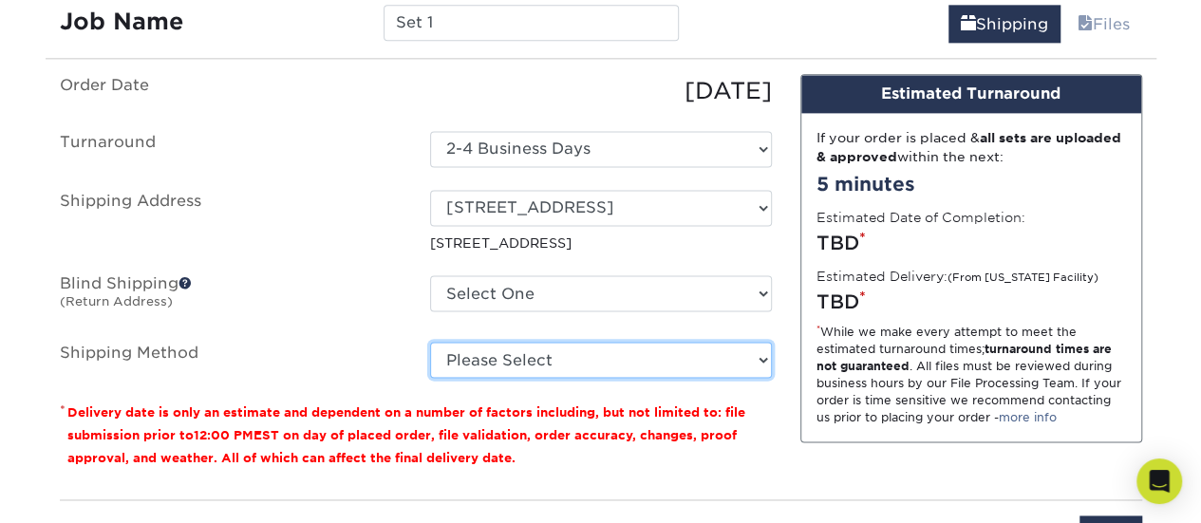
click at [509, 352] on select "Please Select Ground Shipping (+$25.38) 3 Day Shipping Service (+$31.49) 2 Day …" at bounding box center [601, 360] width 342 height 36
select select "03"
click at [430, 342] on select "Please Select Ground Shipping (+$25.38) 3 Day Shipping Service (+$31.49) 2 Day …" at bounding box center [601, 360] width 342 height 36
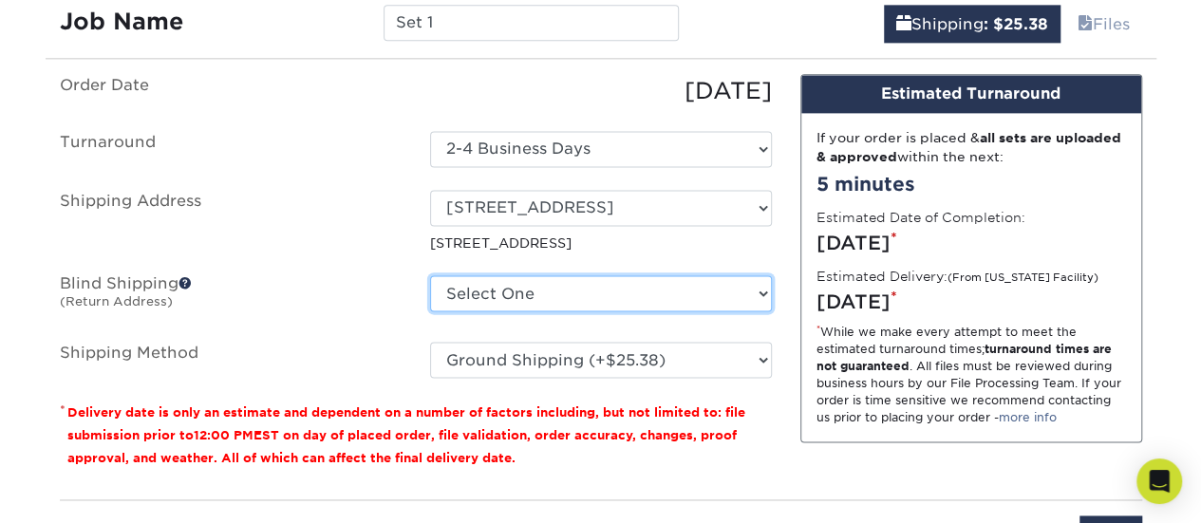
click at [534, 291] on select "Select One [STREET_ADDRESS] + Add New Address" at bounding box center [601, 293] width 342 height 36
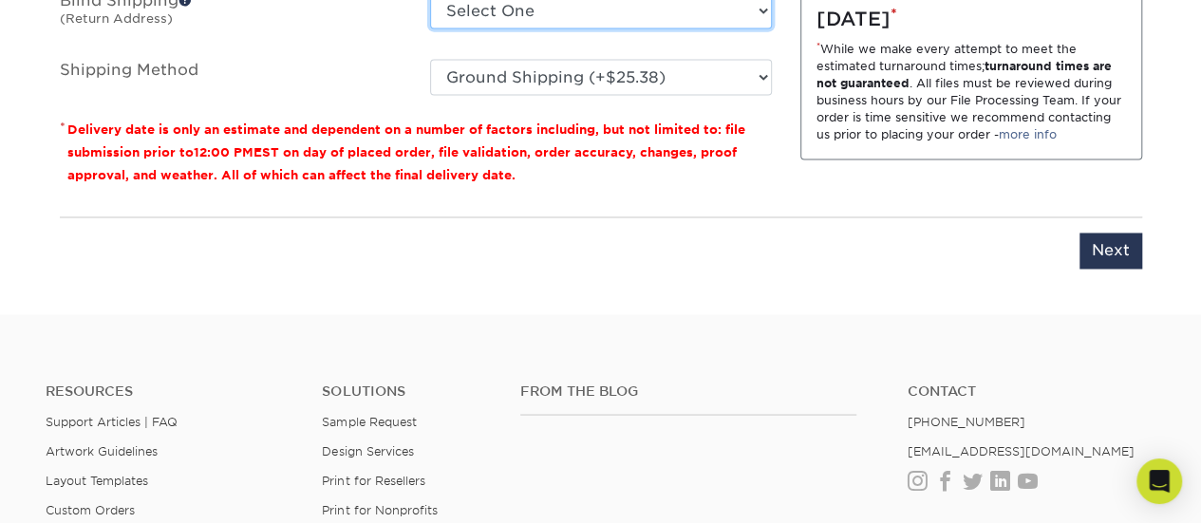
scroll to position [1519, 0]
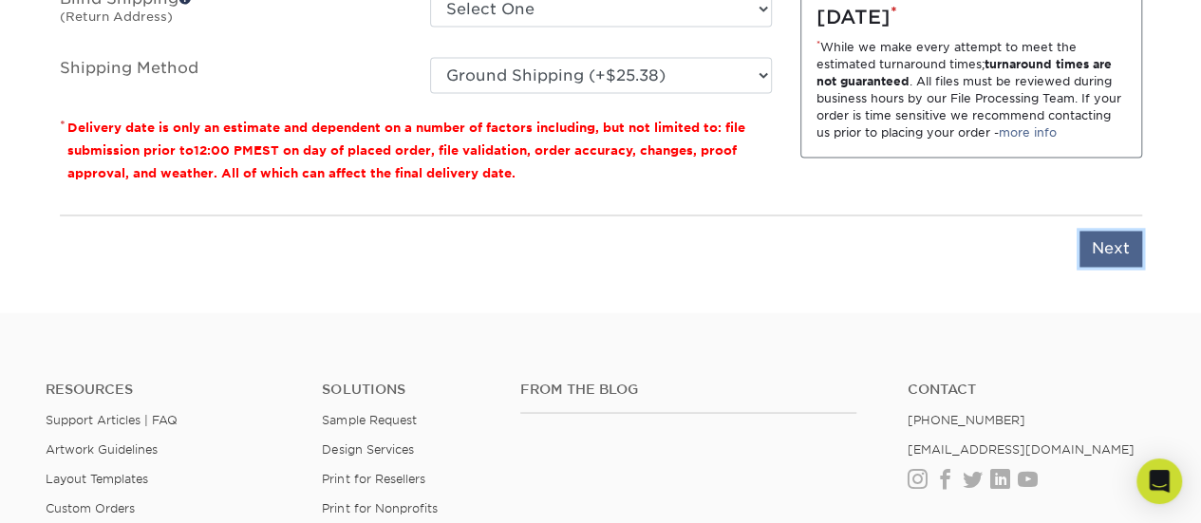
click at [1103, 244] on input "Next" at bounding box center [1111, 249] width 63 height 36
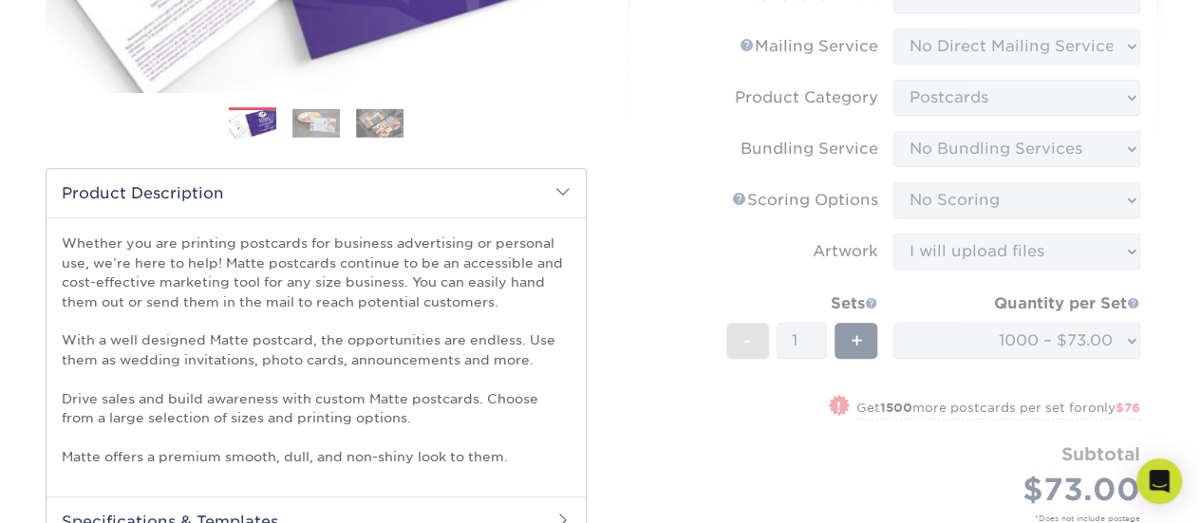
scroll to position [285, 0]
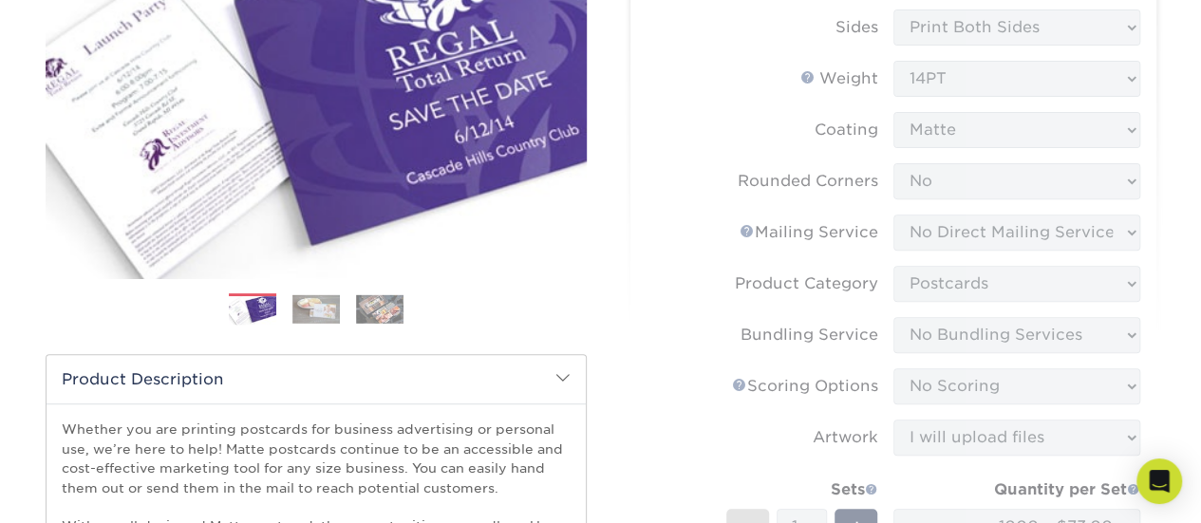
click at [321, 313] on img at bounding box center [315, 308] width 47 height 29
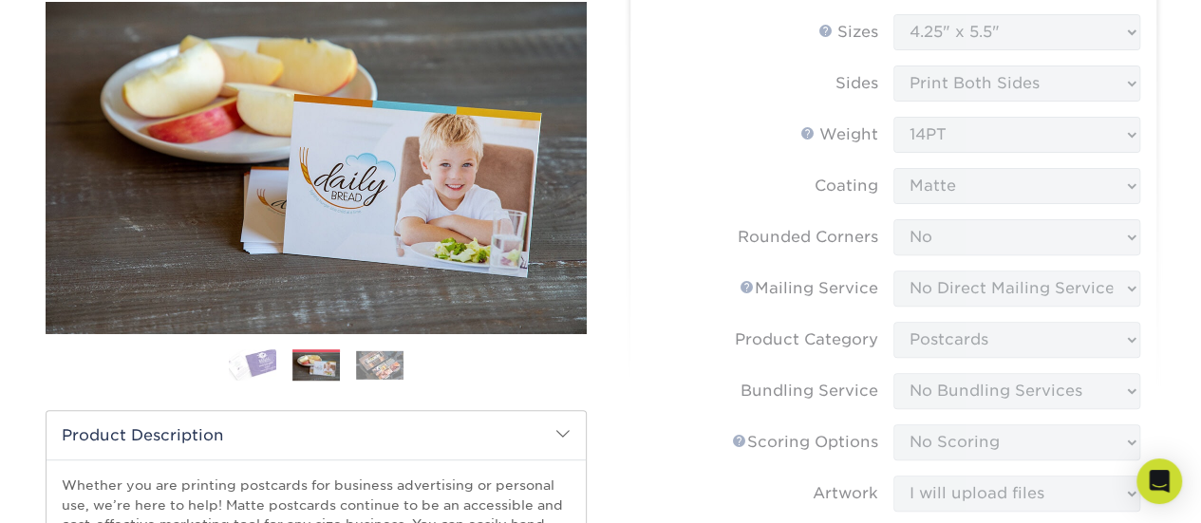
scroll to position [190, 0]
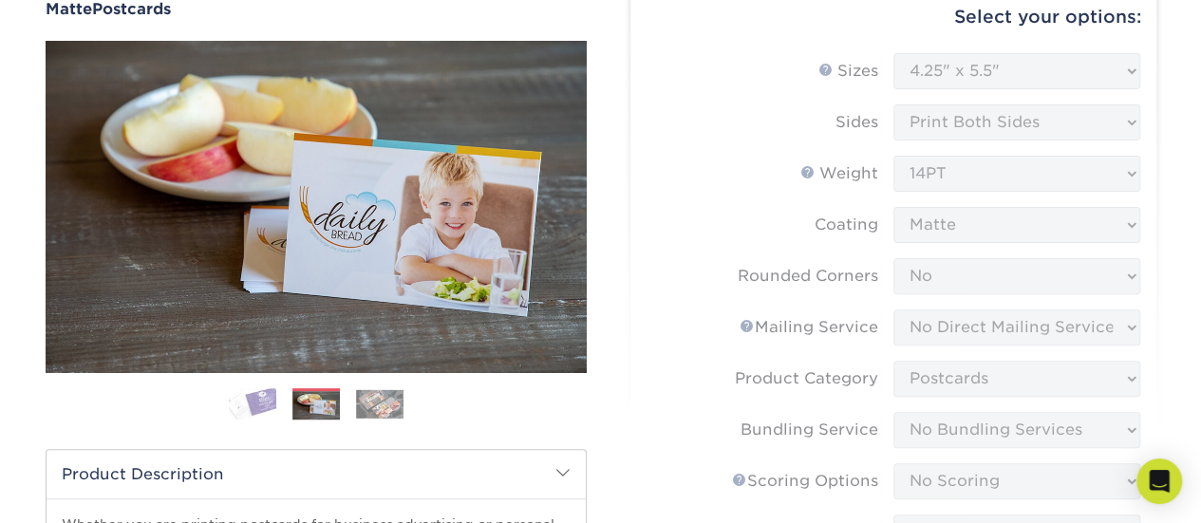
click at [391, 417] on img at bounding box center [379, 403] width 47 height 29
